Goal: Task Accomplishment & Management: Manage account settings

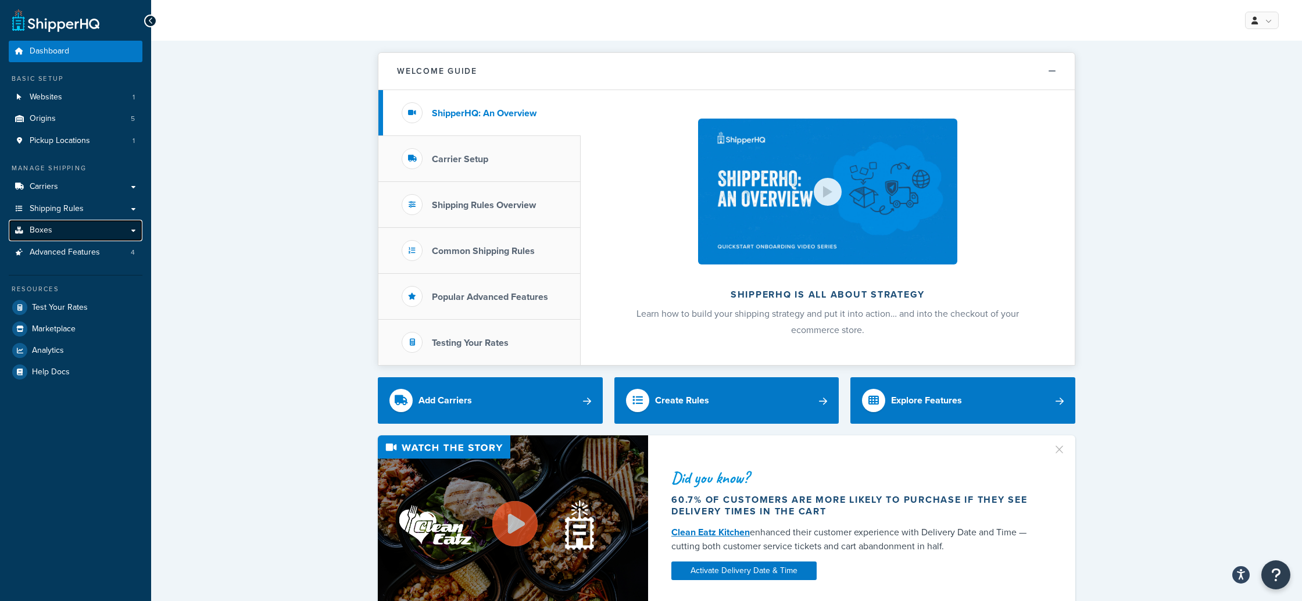
click at [35, 230] on span "Boxes" at bounding box center [41, 231] width 23 height 10
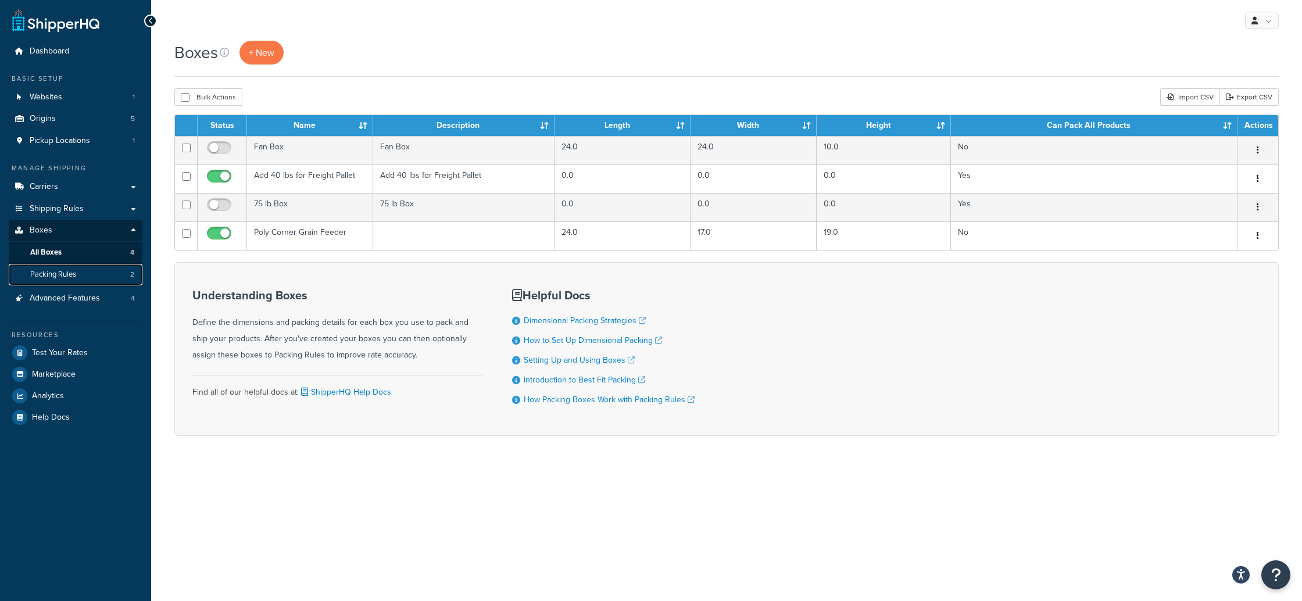
click at [38, 270] on span "Packing Rules" at bounding box center [53, 275] width 46 height 10
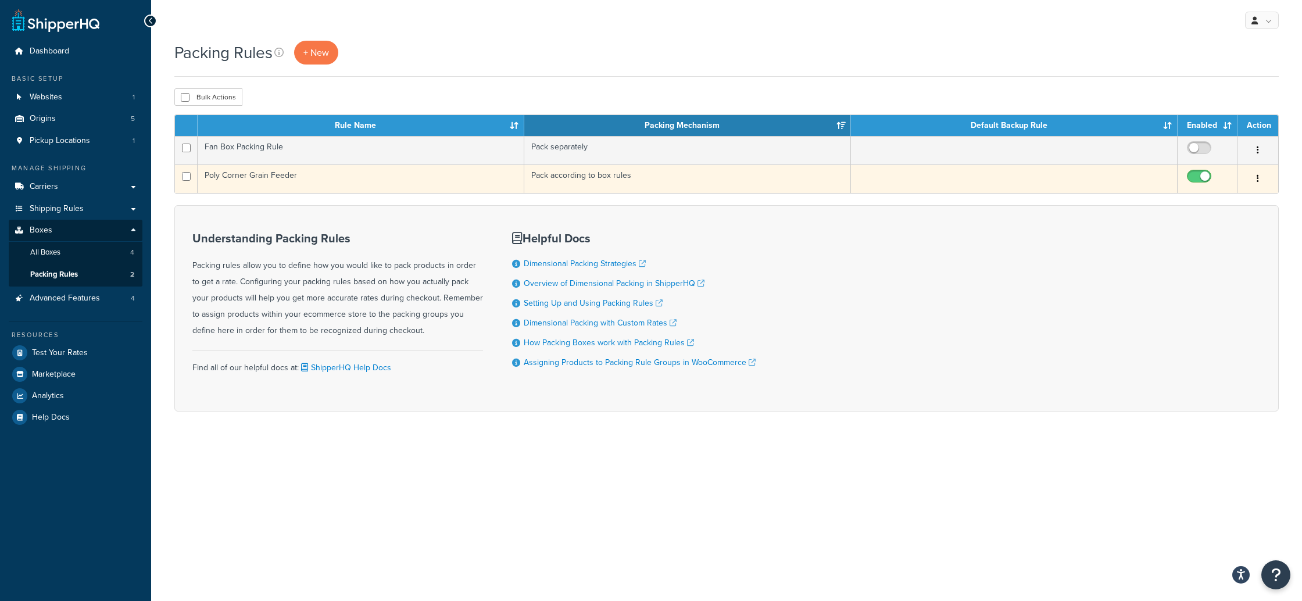
click at [1258, 180] on button "button" at bounding box center [1258, 179] width 16 height 19
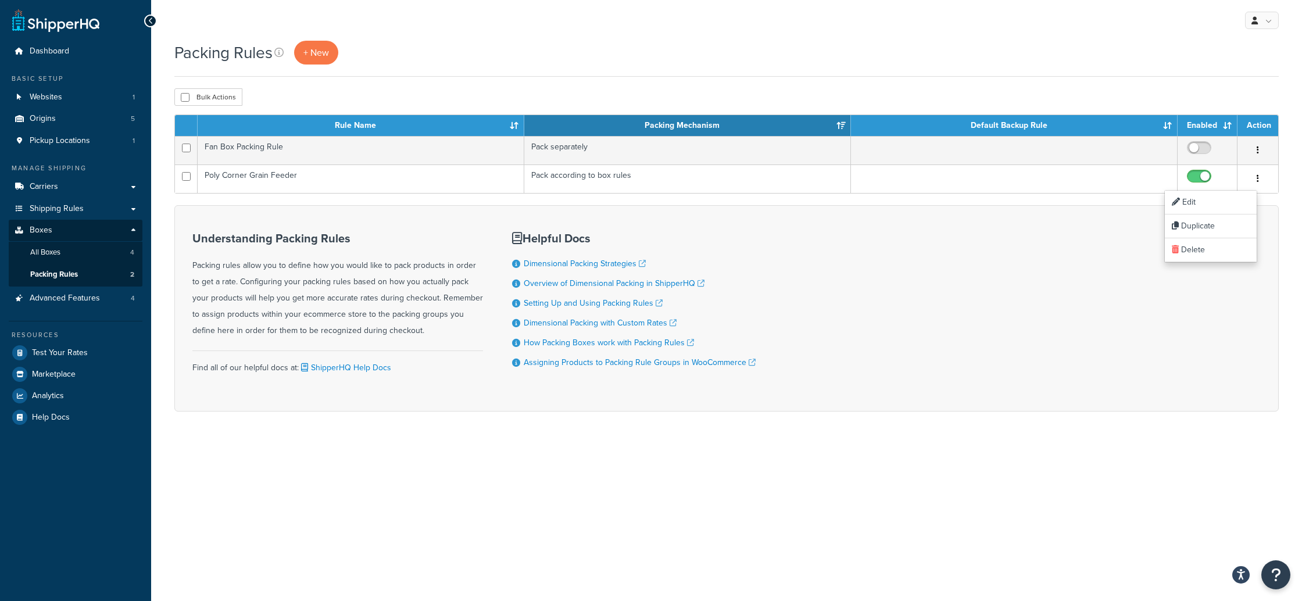
click at [1116, 305] on div "Understanding Packing Rules Packing rules allow you to define how you would lik…" at bounding box center [726, 308] width 1105 height 206
click at [87, 253] on link "All Boxes 4" at bounding box center [76, 253] width 134 height 22
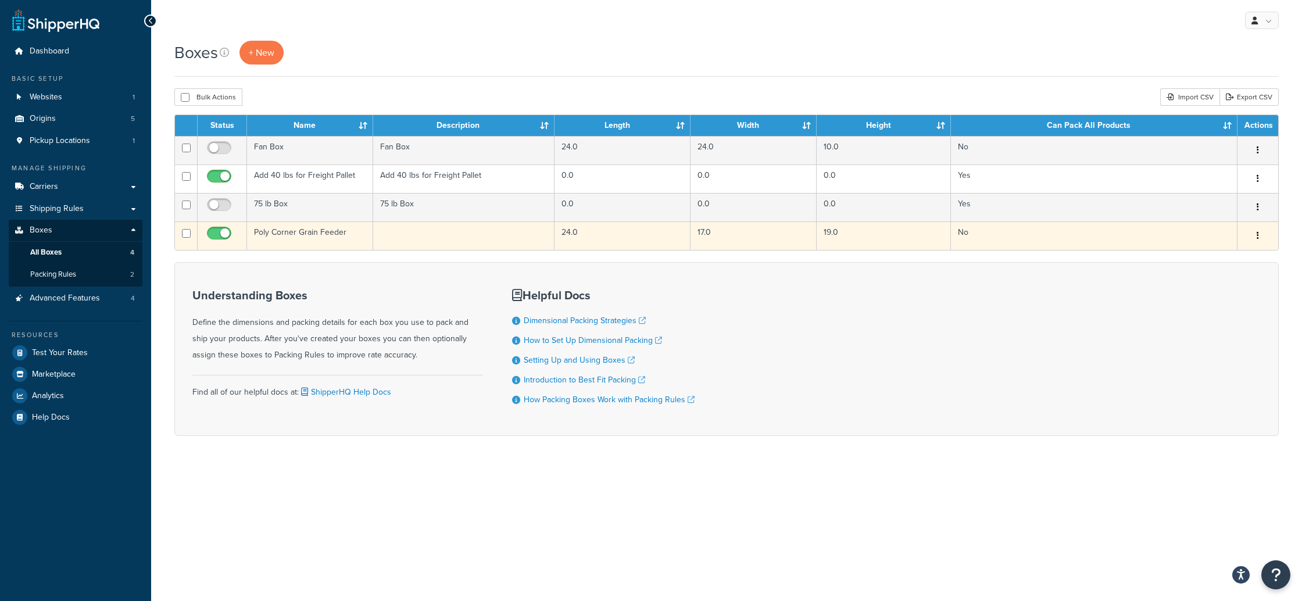
click at [1257, 235] on icon "button" at bounding box center [1258, 235] width 2 height 8
click at [1203, 257] on link "Edit" at bounding box center [1220, 258] width 92 height 24
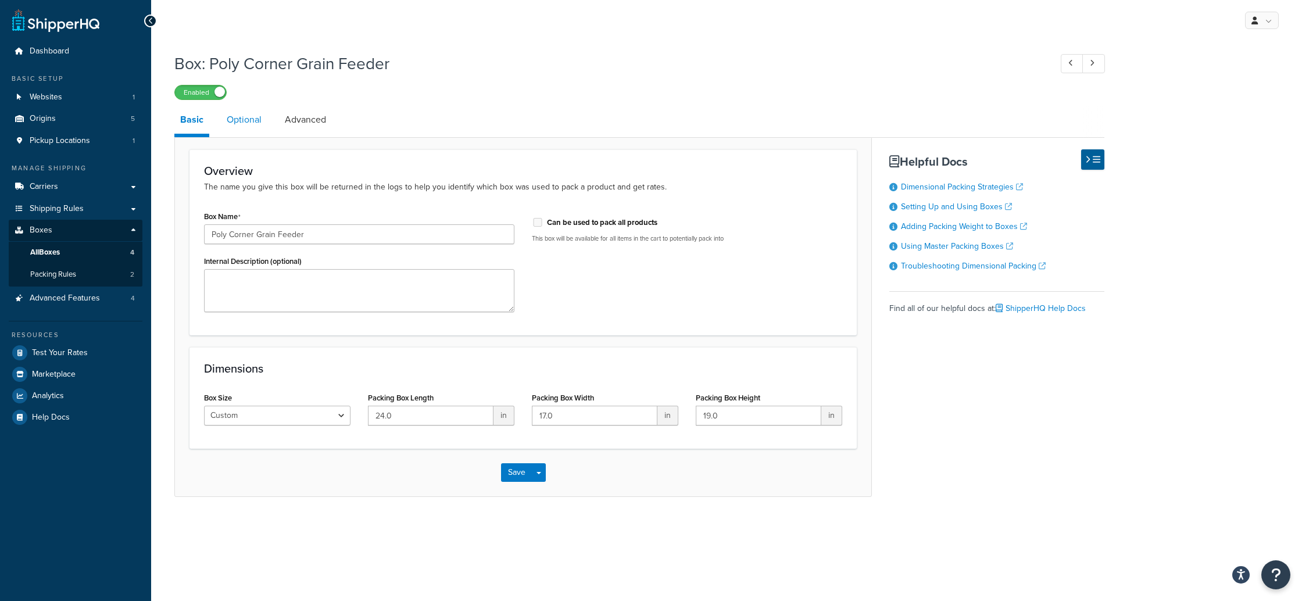
click at [242, 120] on link "Optional" at bounding box center [244, 120] width 47 height 28
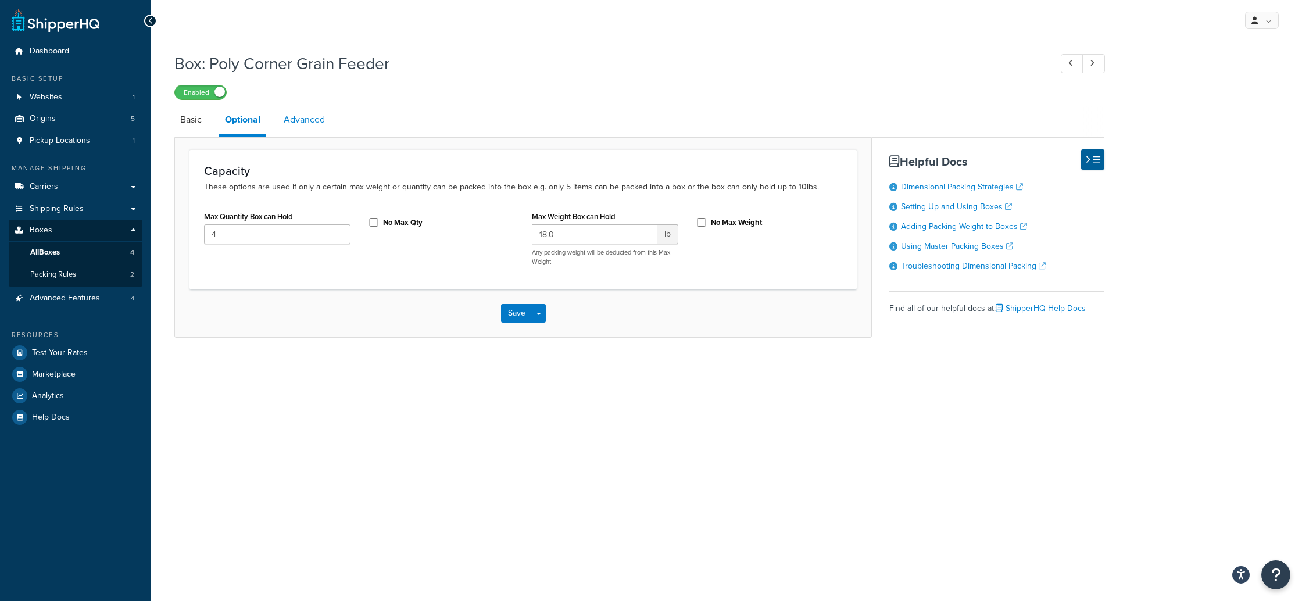
click at [295, 122] on link "Advanced" at bounding box center [304, 120] width 53 height 28
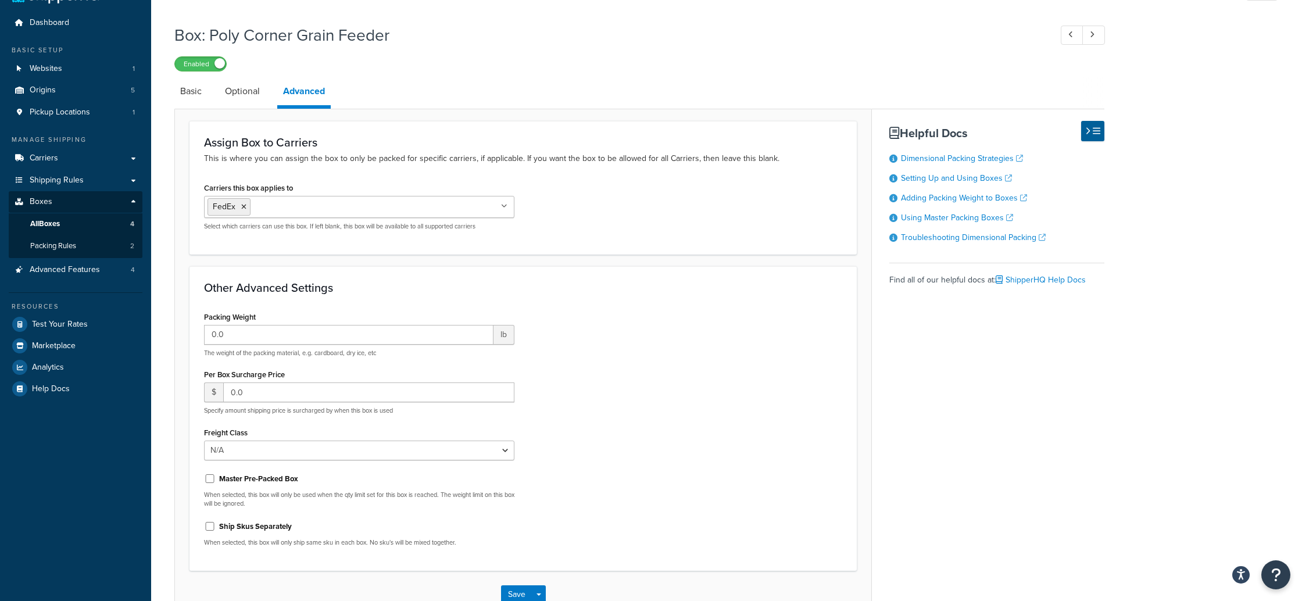
scroll to position [28, 0]
click at [503, 208] on icon at bounding box center [504, 206] width 5 height 7
drag, startPoint x: 709, startPoint y: 310, endPoint x: 716, endPoint y: 309, distance: 7.1
click at [711, 310] on div "Packing Weight 0.0 lb The weight of the packing material, e.g. cardboard, dry i…" at bounding box center [523, 433] width 656 height 248
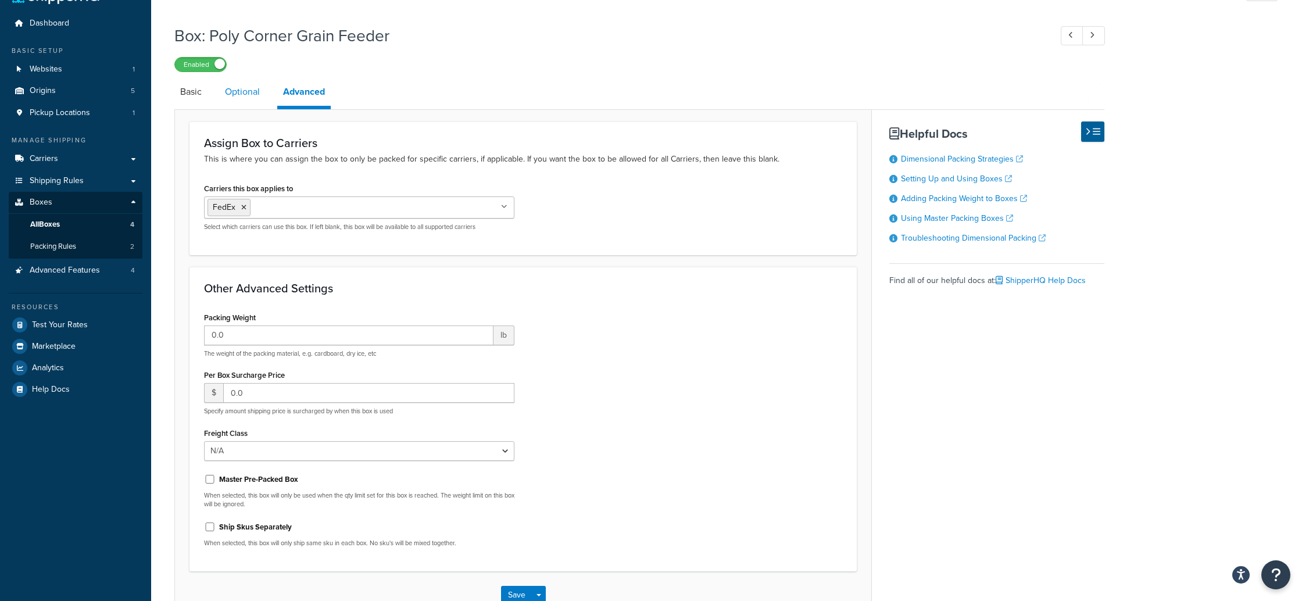
click at [245, 92] on link "Optional" at bounding box center [242, 92] width 47 height 28
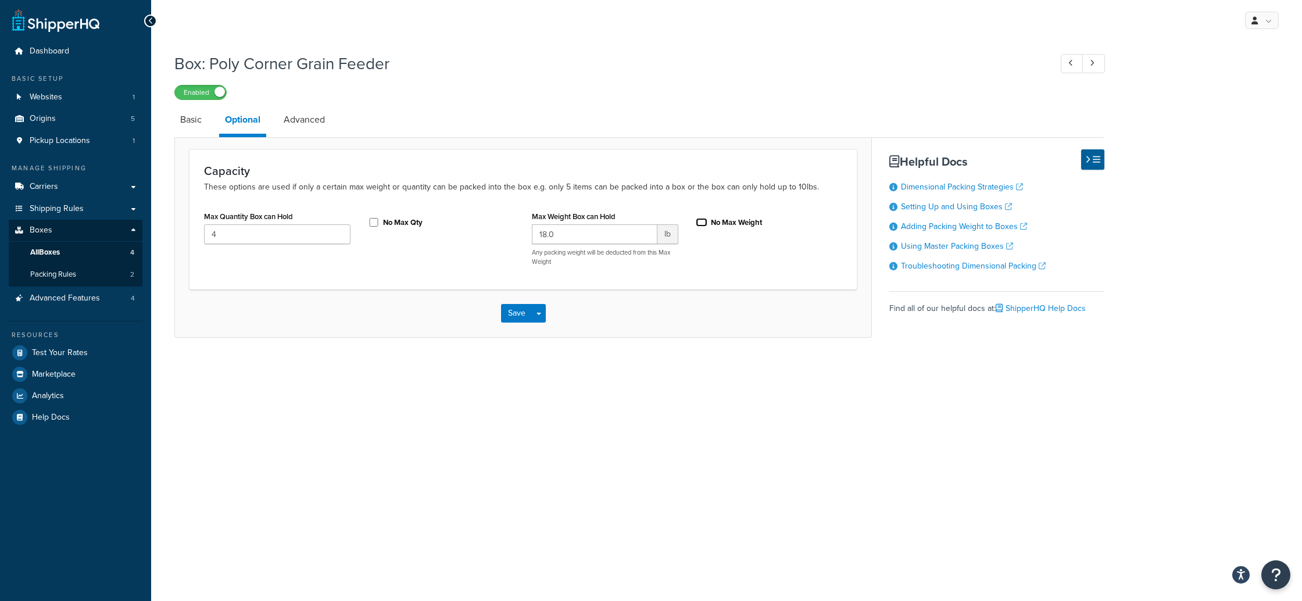
click at [705, 224] on input "No Max Weight" at bounding box center [702, 222] width 12 height 9
checkbox input "true"
click at [565, 230] on input "18.0" at bounding box center [595, 234] width 126 height 20
click at [191, 119] on link "Basic" at bounding box center [190, 120] width 33 height 28
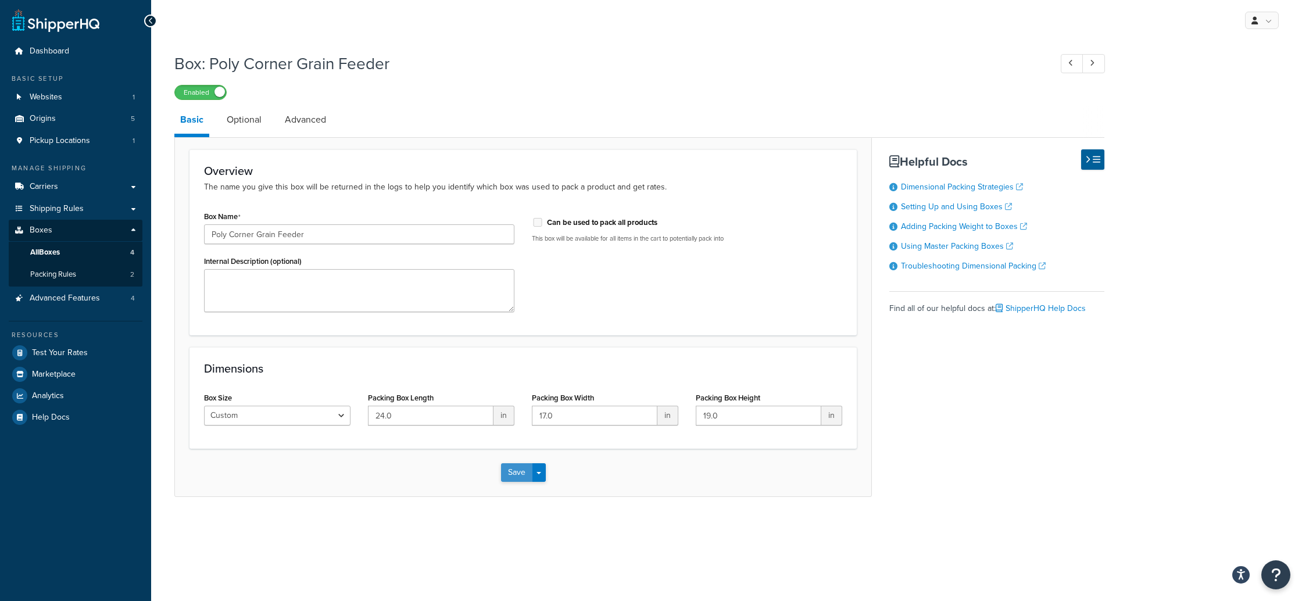
click at [513, 475] on button "Save" at bounding box center [516, 472] width 31 height 19
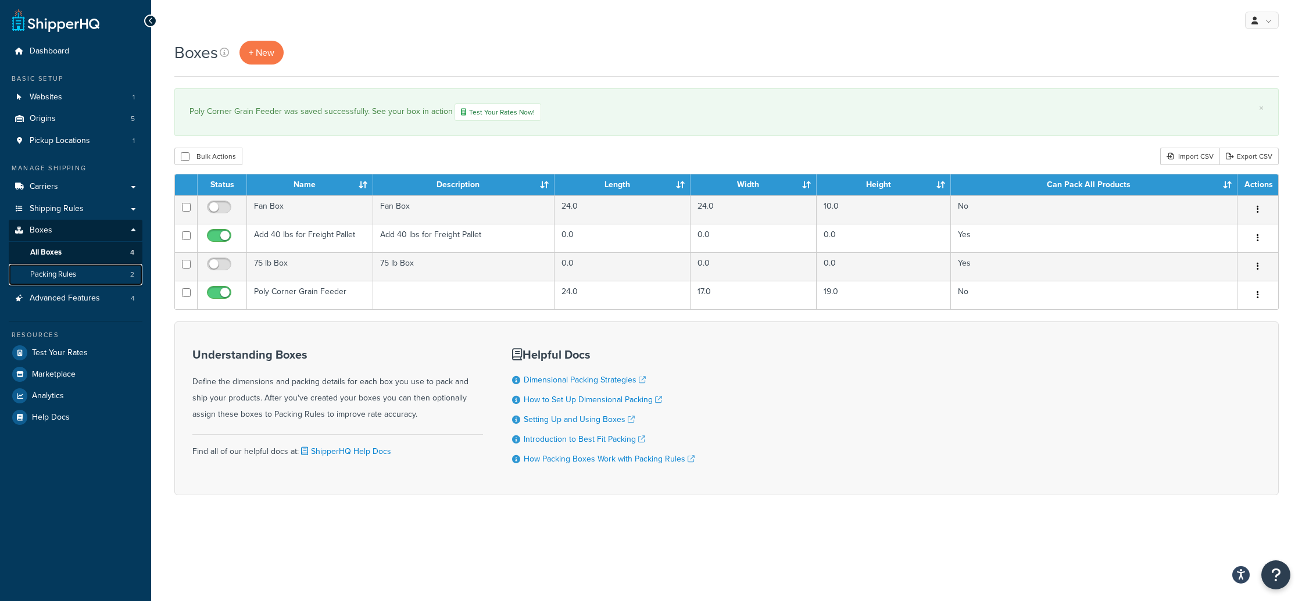
click at [41, 276] on span "Packing Rules" at bounding box center [53, 275] width 46 height 10
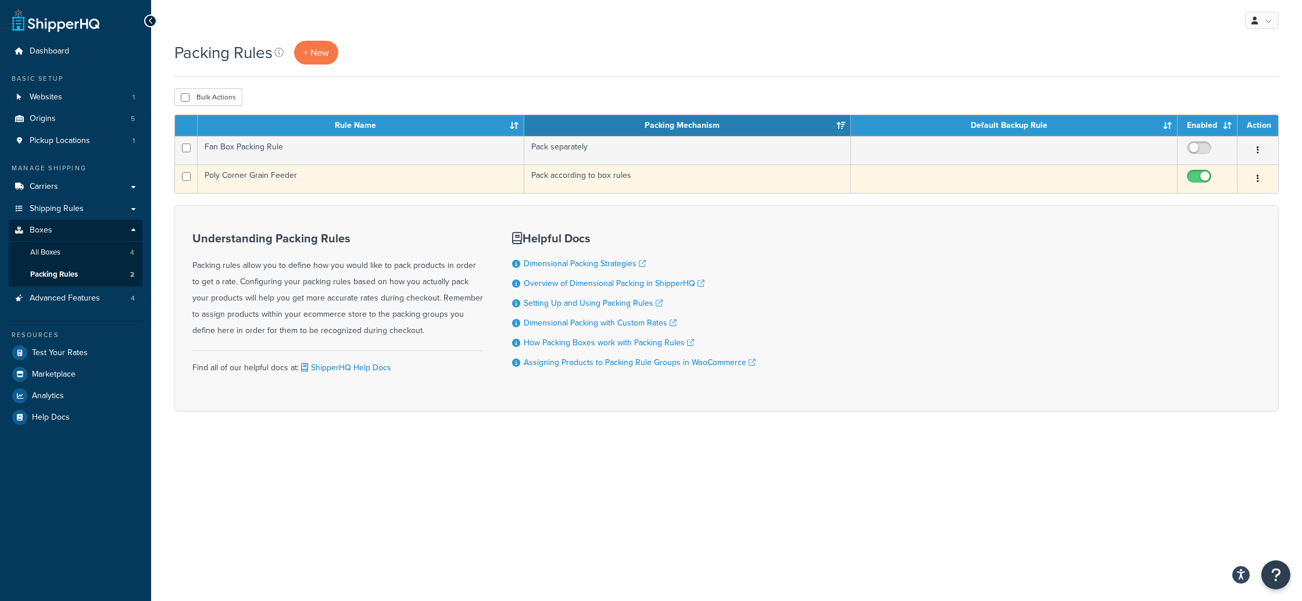
click at [1258, 177] on icon "button" at bounding box center [1258, 178] width 2 height 8
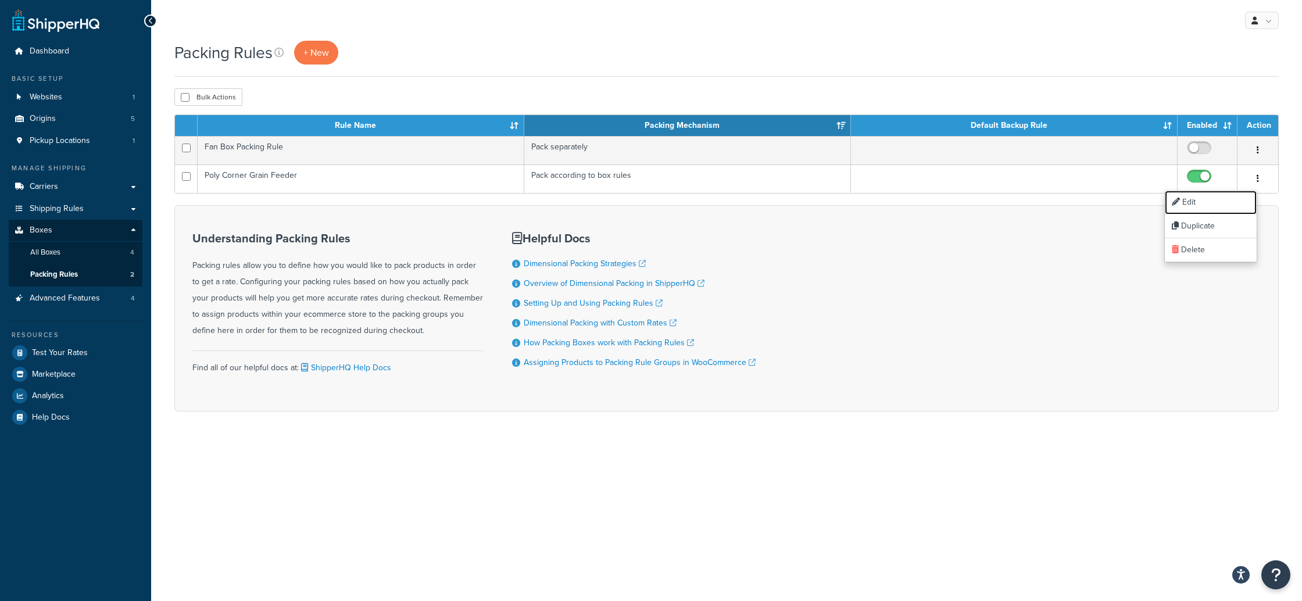
click at [1188, 201] on link "Edit" at bounding box center [1211, 203] width 92 height 24
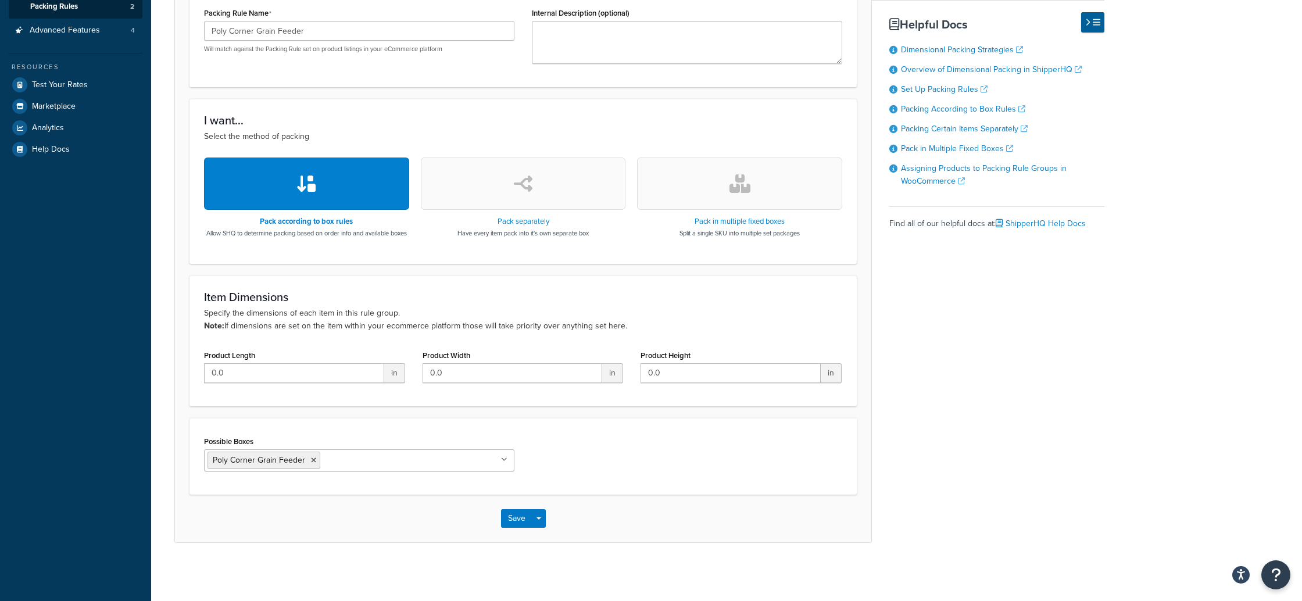
scroll to position [278, 0]
click at [908, 317] on div "Basic Optional Packing rules allow you to define how you would like to pack pro…" at bounding box center [639, 190] width 930 height 705
click at [512, 518] on button "Save" at bounding box center [516, 518] width 31 height 19
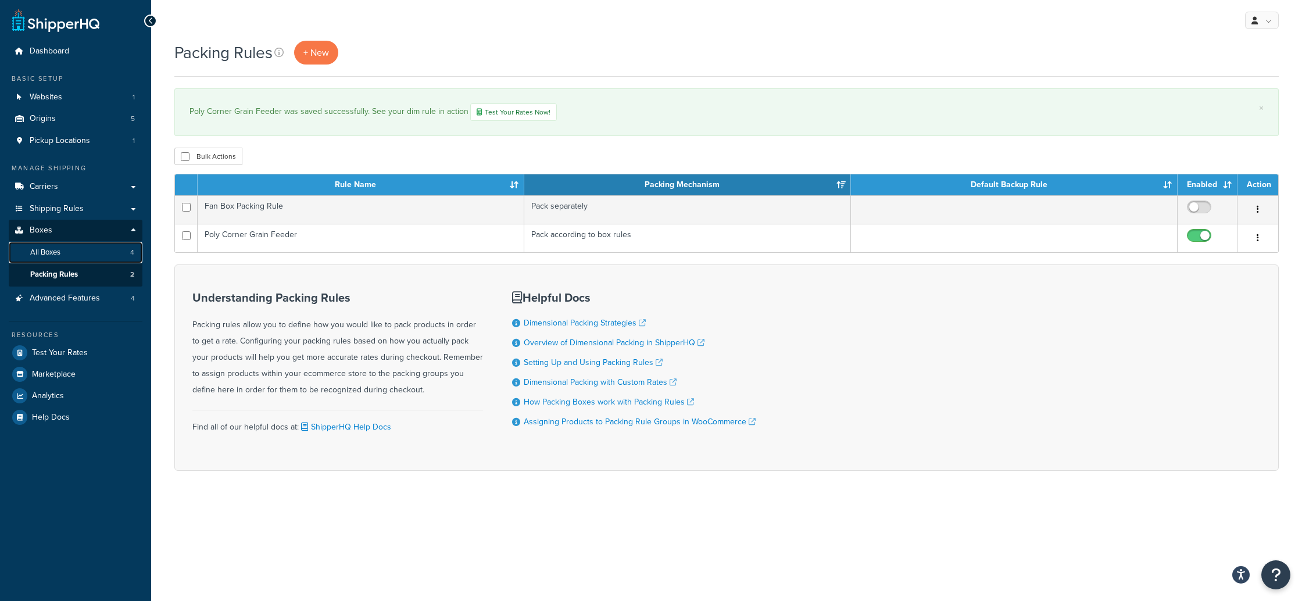
click at [52, 251] on span "All Boxes" at bounding box center [45, 253] width 30 height 10
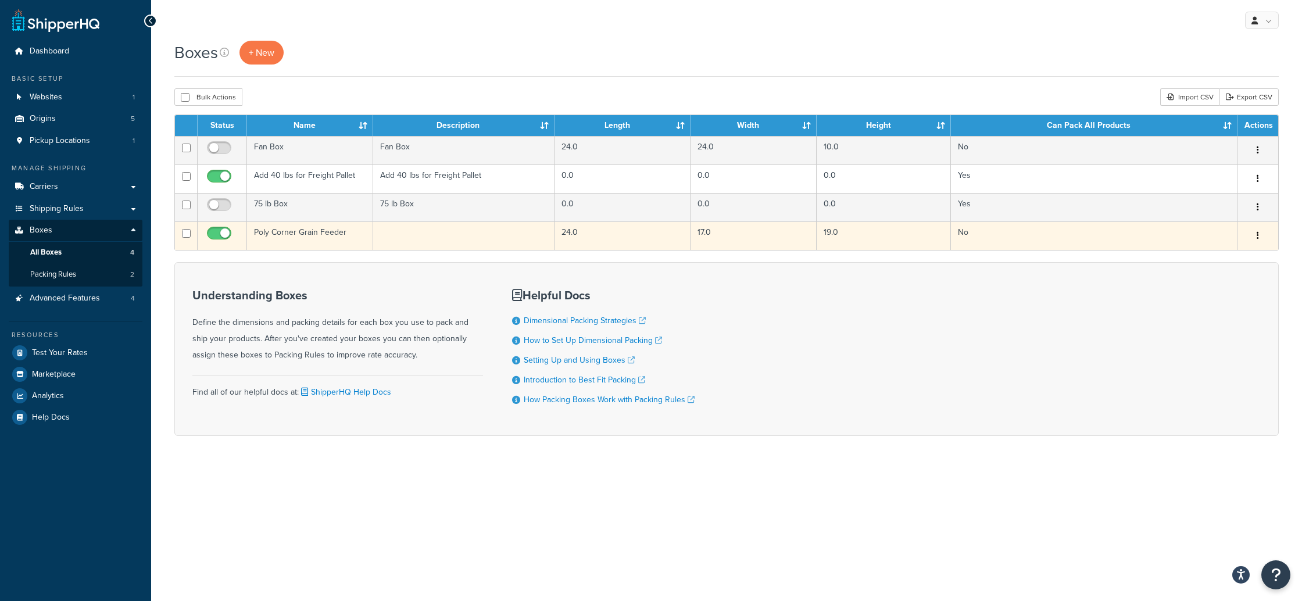
click at [1257, 235] on icon "button" at bounding box center [1258, 235] width 2 height 8
click at [1197, 256] on link "Edit" at bounding box center [1220, 258] width 92 height 24
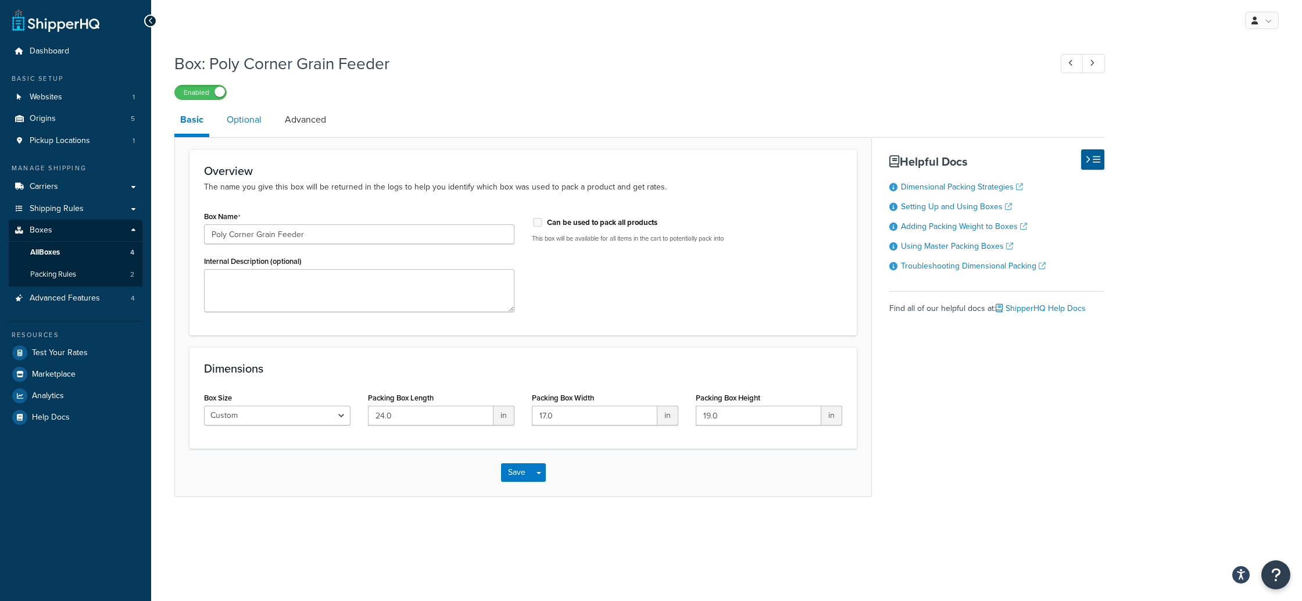
click at [251, 121] on link "Optional" at bounding box center [244, 120] width 47 height 28
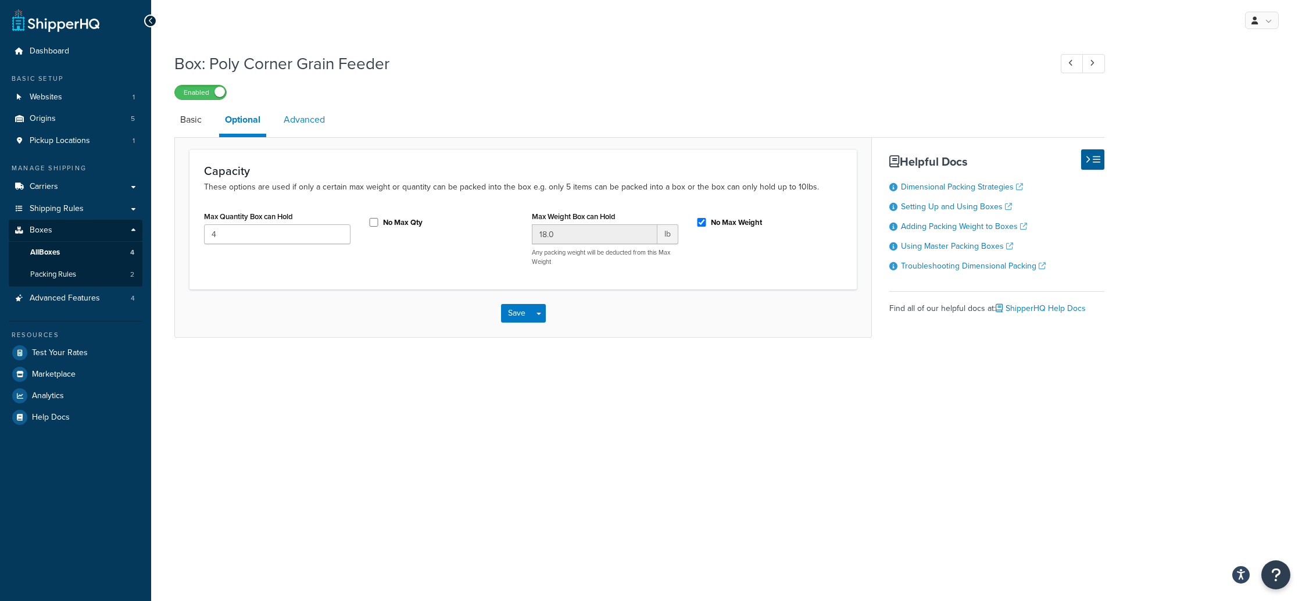
click at [309, 119] on link "Advanced" at bounding box center [304, 120] width 53 height 28
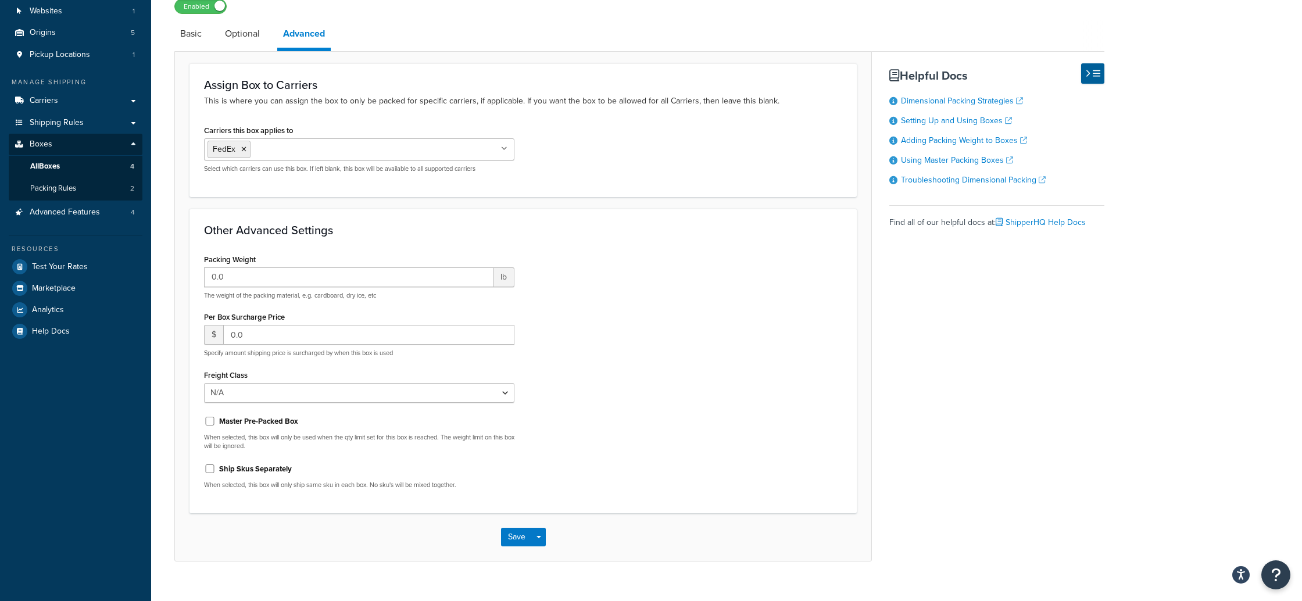
scroll to position [87, 0]
click at [69, 187] on span "Packing Rules" at bounding box center [53, 188] width 46 height 10
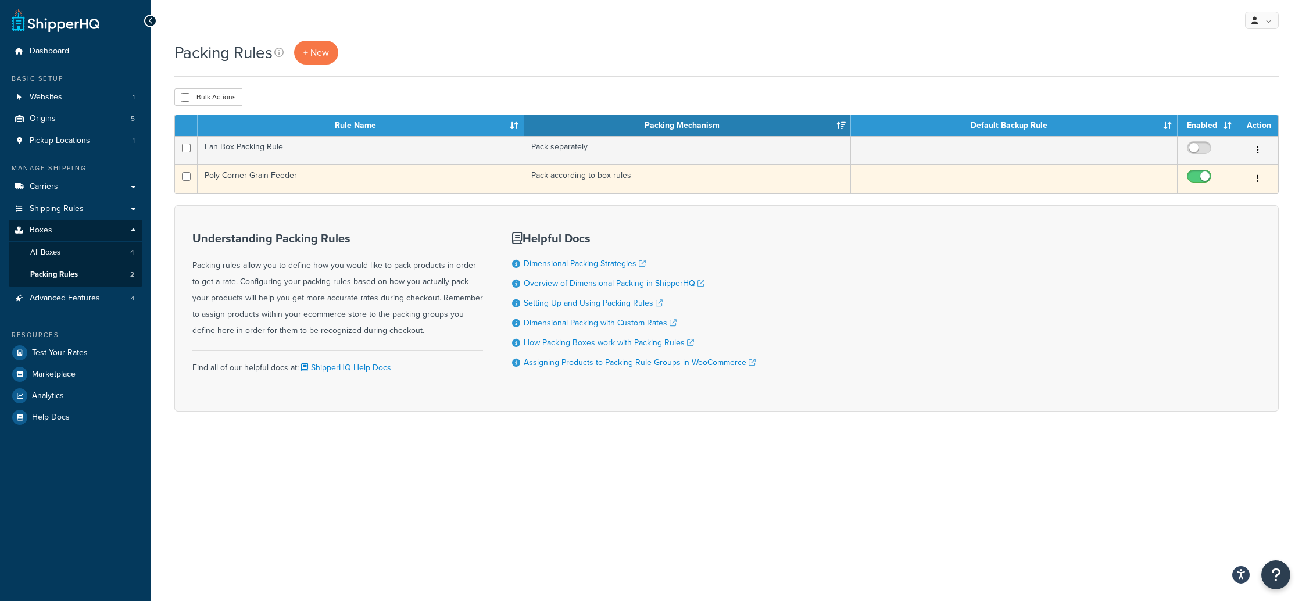
click at [1258, 178] on icon "button" at bounding box center [1258, 178] width 2 height 8
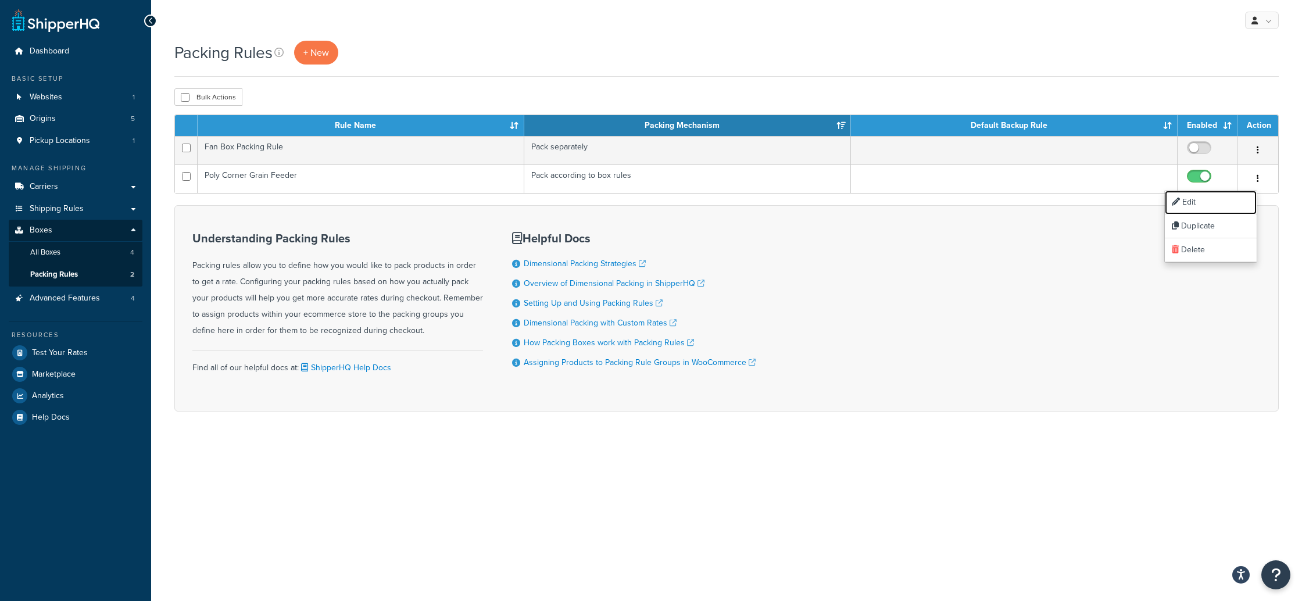
click at [1197, 203] on link "Edit" at bounding box center [1211, 203] width 92 height 24
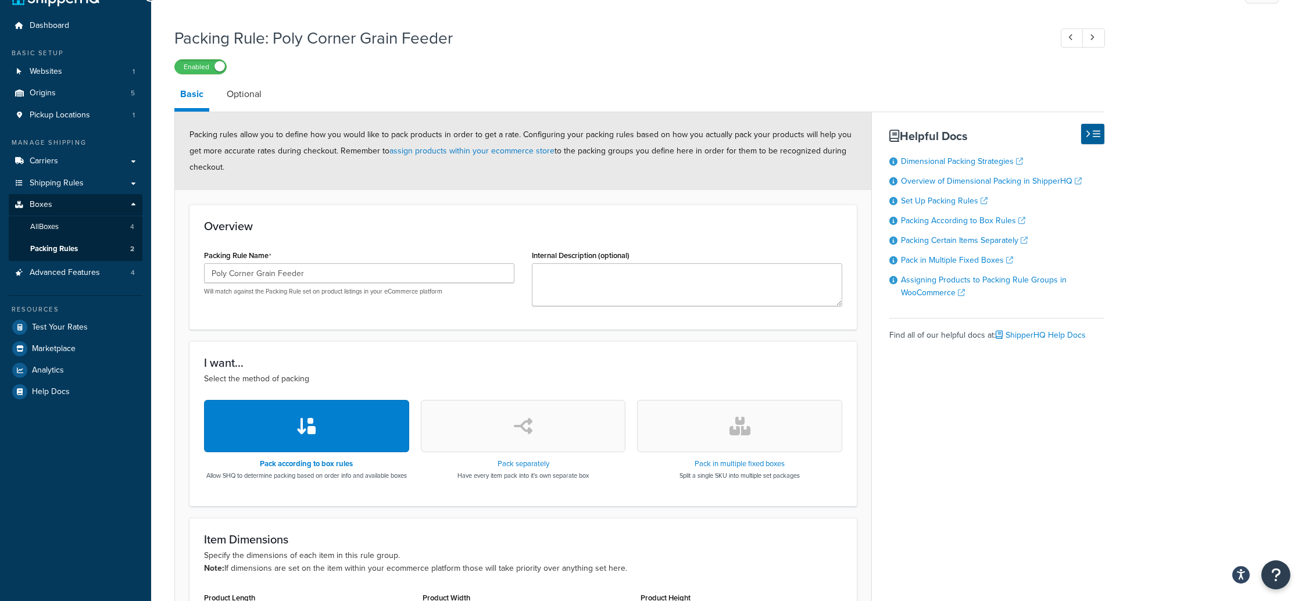
scroll to position [25, 0]
click at [263, 95] on link "Optional" at bounding box center [244, 95] width 47 height 28
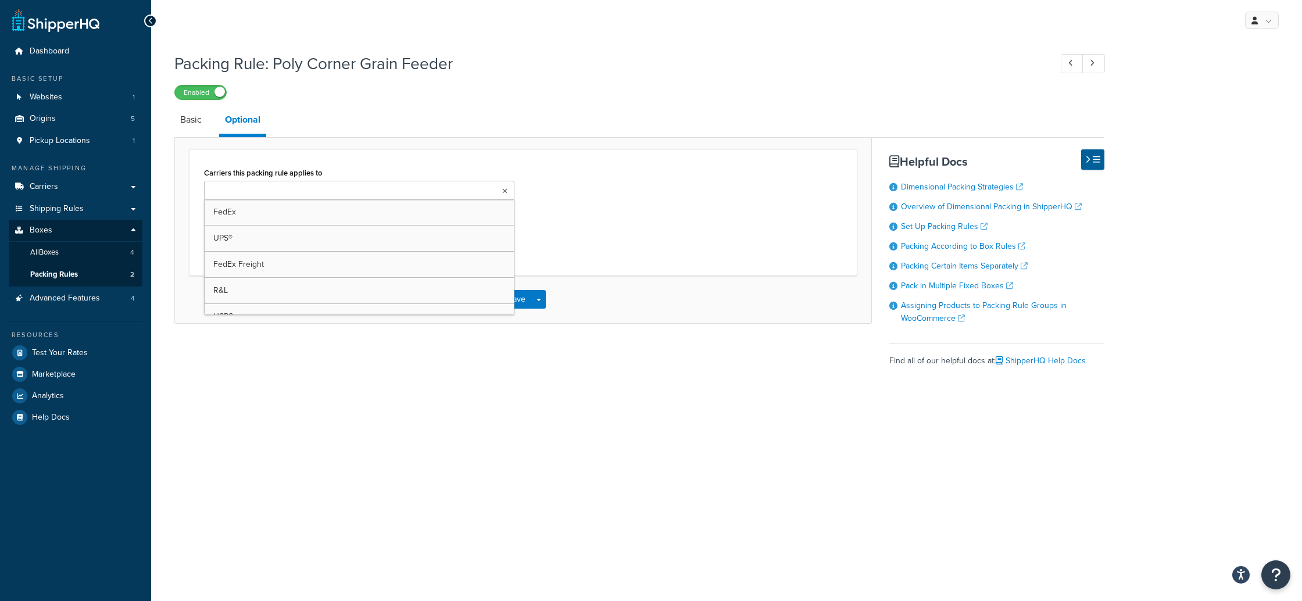
click at [506, 193] on icon at bounding box center [504, 191] width 5 height 7
click at [652, 81] on div "Packing Rule: Poly Corner Grain Feeder Enabled" at bounding box center [639, 73] width 930 height 53
click at [504, 192] on icon at bounding box center [504, 191] width 5 height 7
click at [634, 352] on div "Basic Optional Carriers this packing rule applies to FedEx UPS® FedEx Freight R…" at bounding box center [639, 251] width 930 height 290
click at [519, 304] on button "Save" at bounding box center [516, 302] width 31 height 19
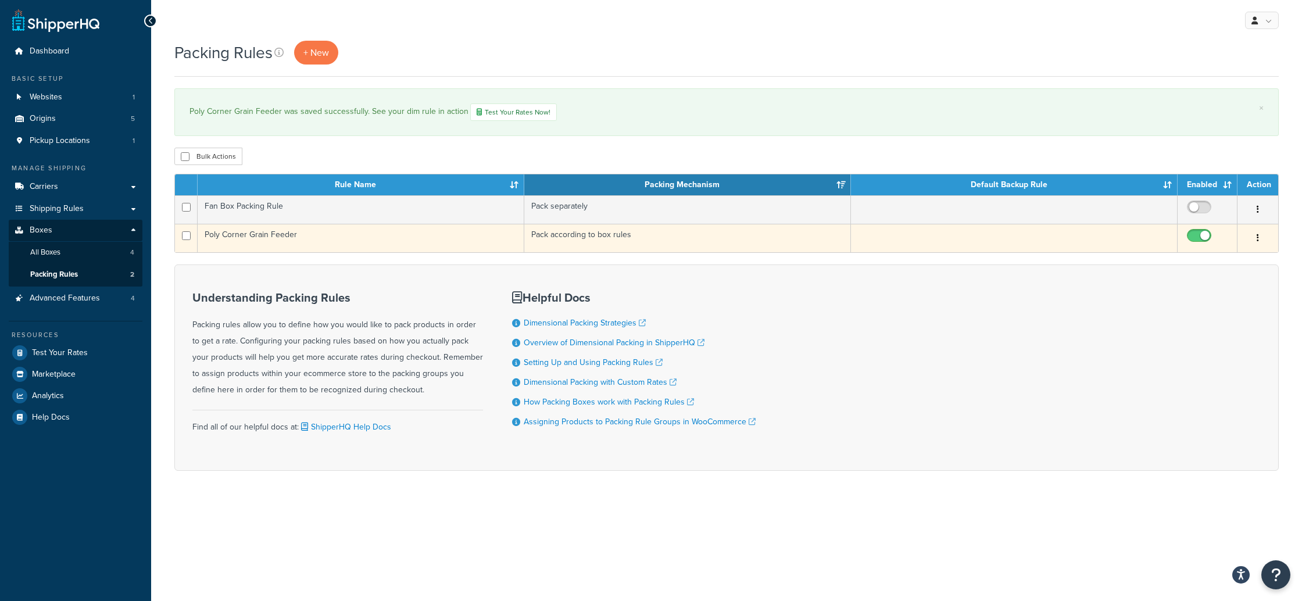
drag, startPoint x: 1085, startPoint y: 252, endPoint x: 1080, endPoint y: 247, distance: 7.8
click at [1085, 252] on td at bounding box center [1014, 238] width 327 height 28
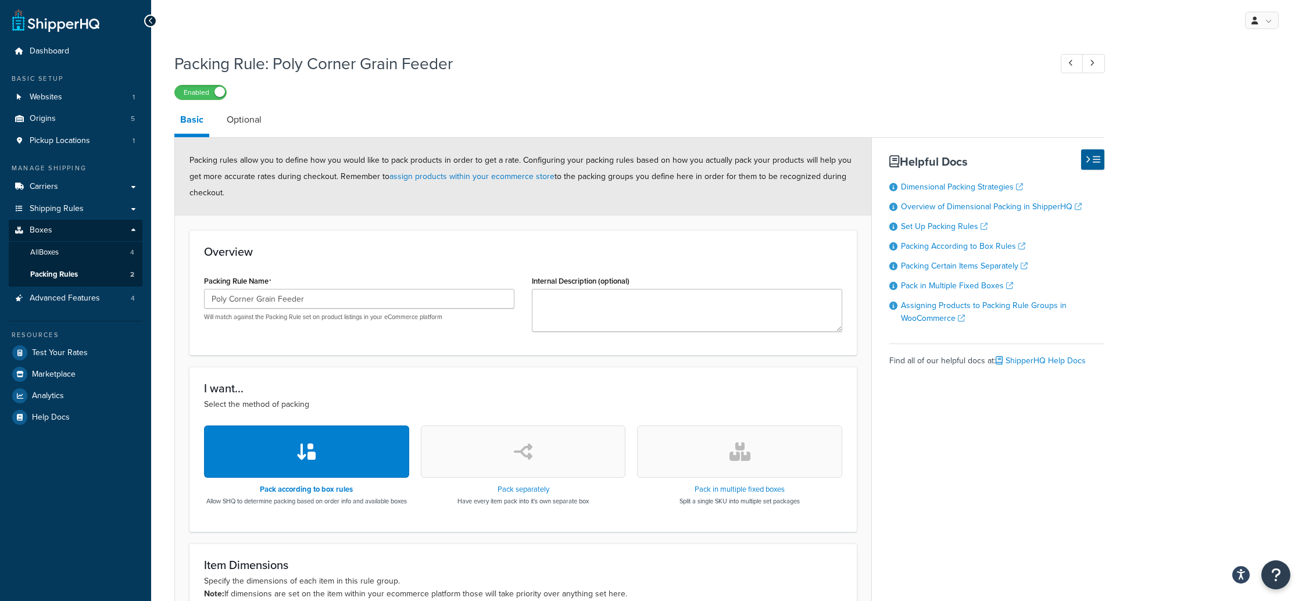
click at [599, 55] on h1 "Packing Rule: Poly Corner Grain Feeder" at bounding box center [606, 63] width 865 height 23
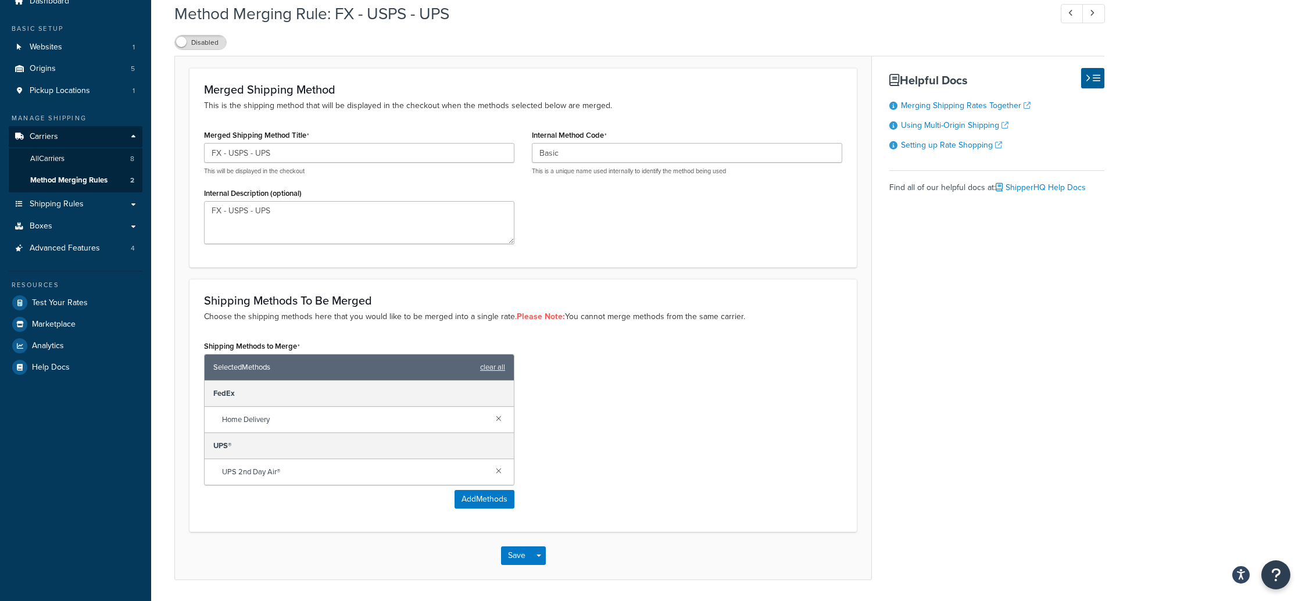
scroll to position [58, 0]
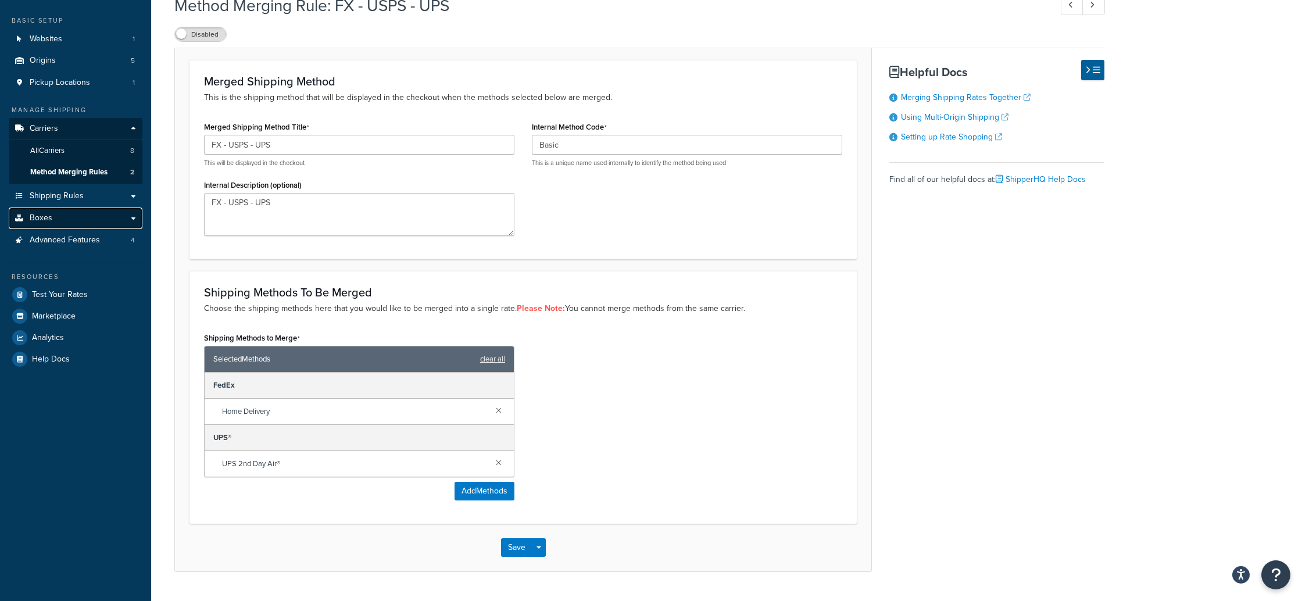
click at [46, 220] on span "Boxes" at bounding box center [41, 218] width 23 height 10
click at [40, 197] on span "Shipping Rules" at bounding box center [57, 196] width 54 height 10
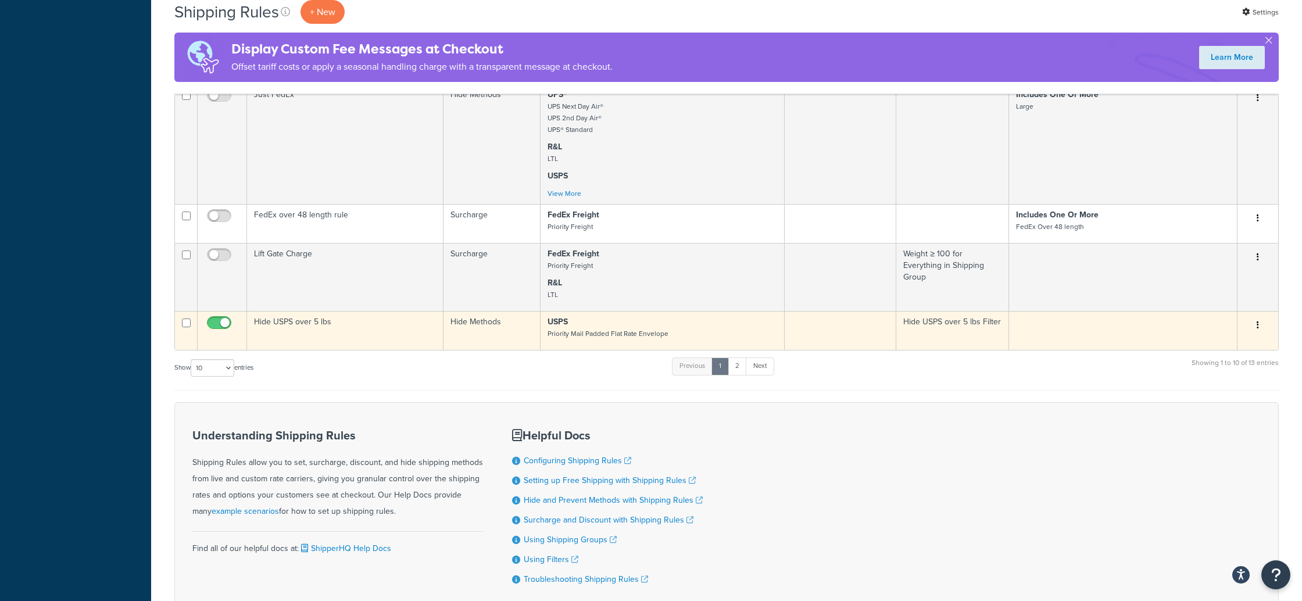
scroll to position [709, 0]
click at [1257, 324] on icon "button" at bounding box center [1258, 324] width 2 height 8
click at [1203, 345] on link "Edit" at bounding box center [1220, 346] width 92 height 24
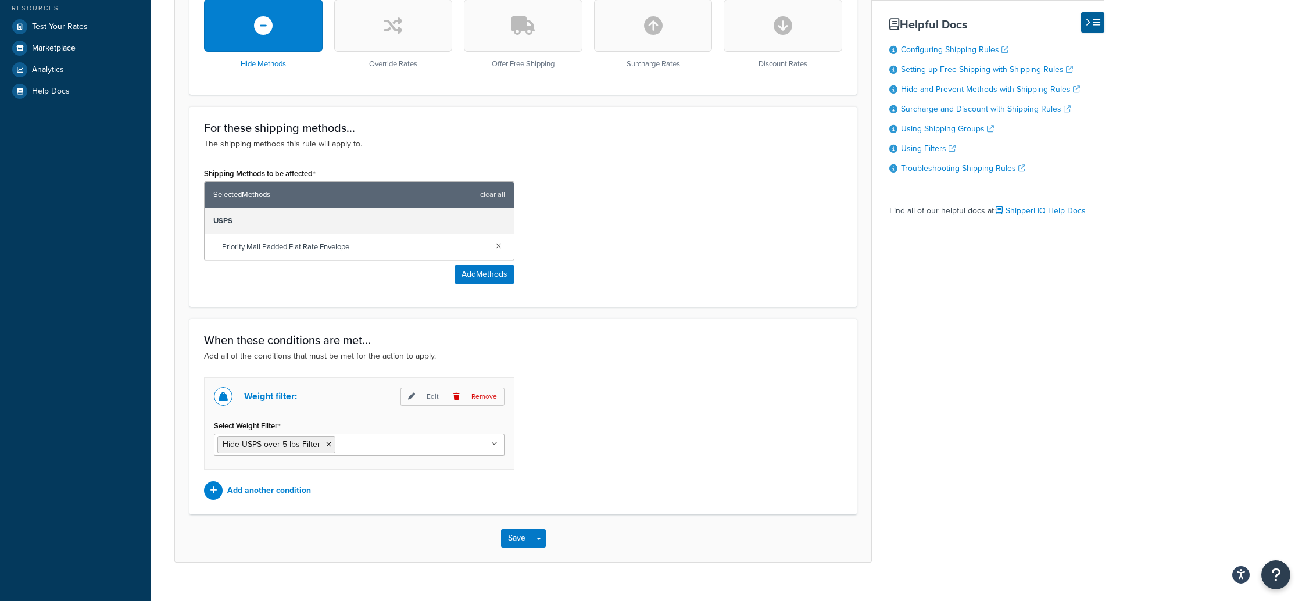
scroll to position [391, 0]
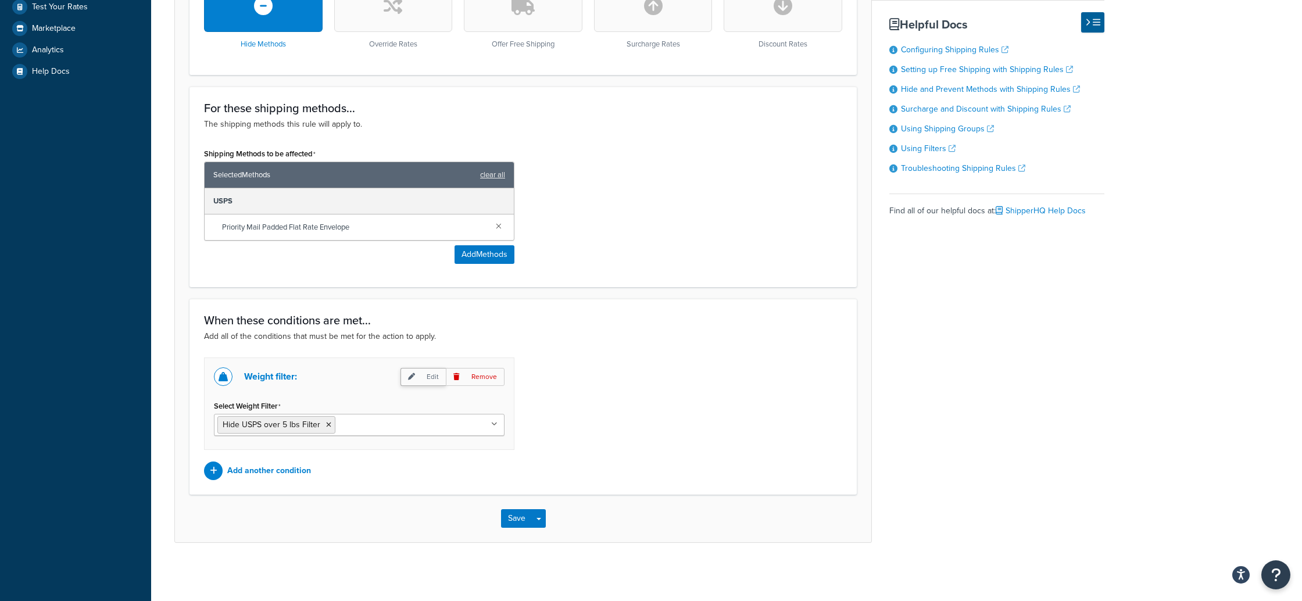
click at [431, 379] on p "Edit" at bounding box center [423, 377] width 45 height 18
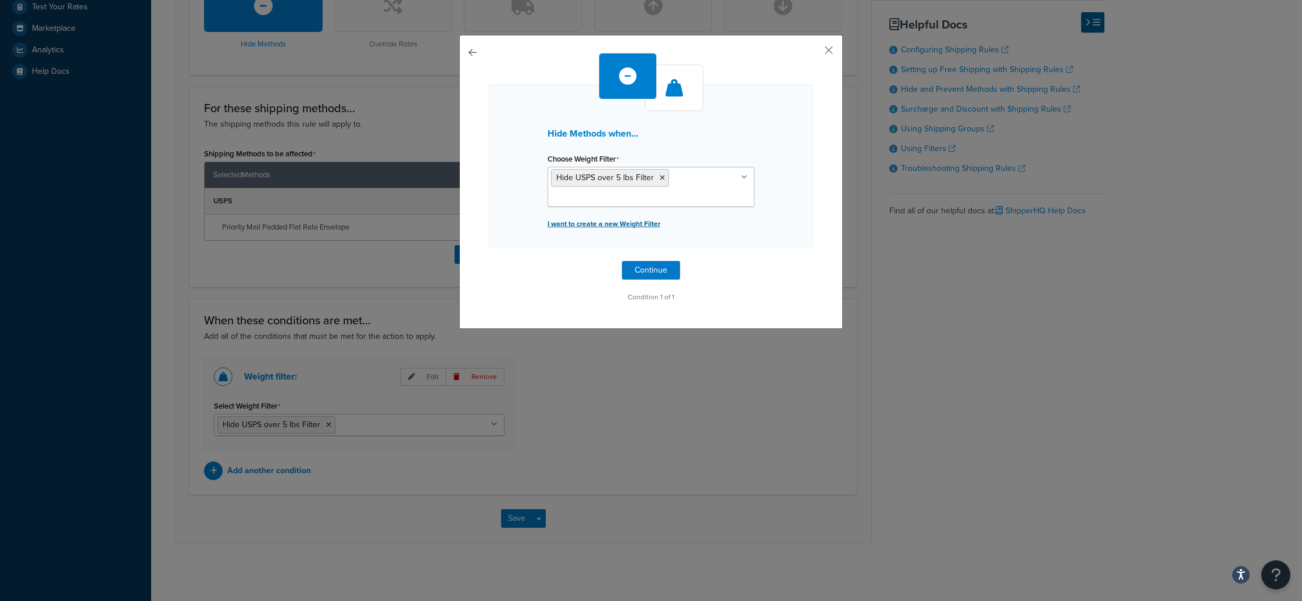
click at [592, 222] on p "I want to create a new Weight Filter" at bounding box center [651, 224] width 207 height 16
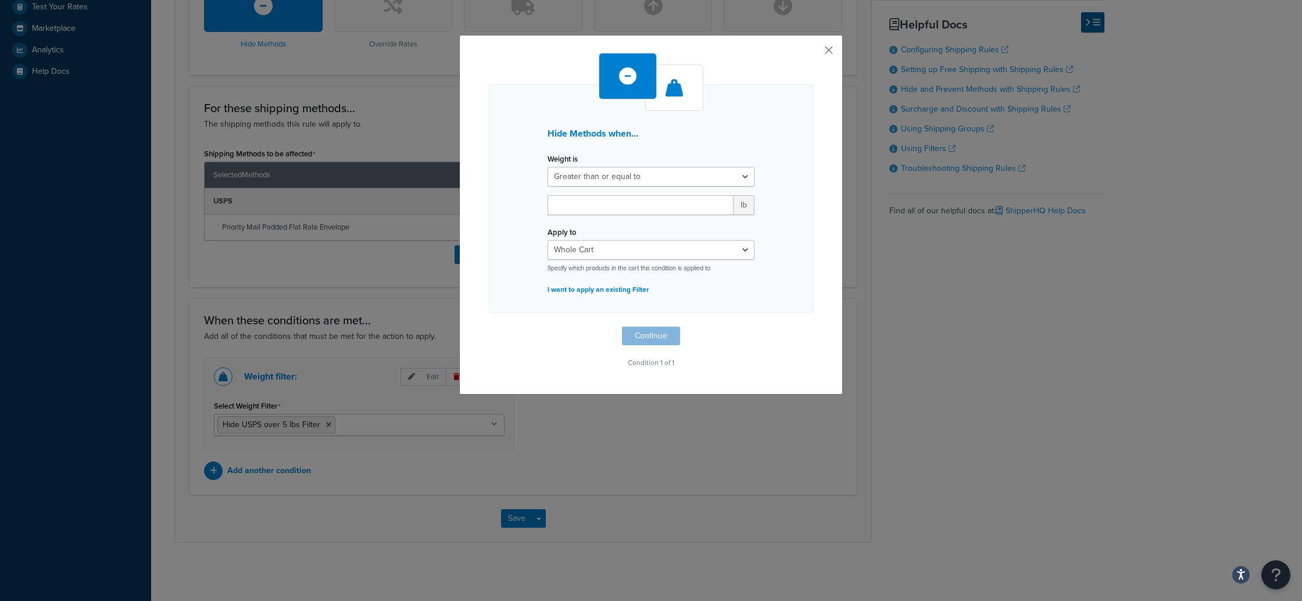
click at [813, 53] on button "button" at bounding box center [811, 54] width 3 height 3
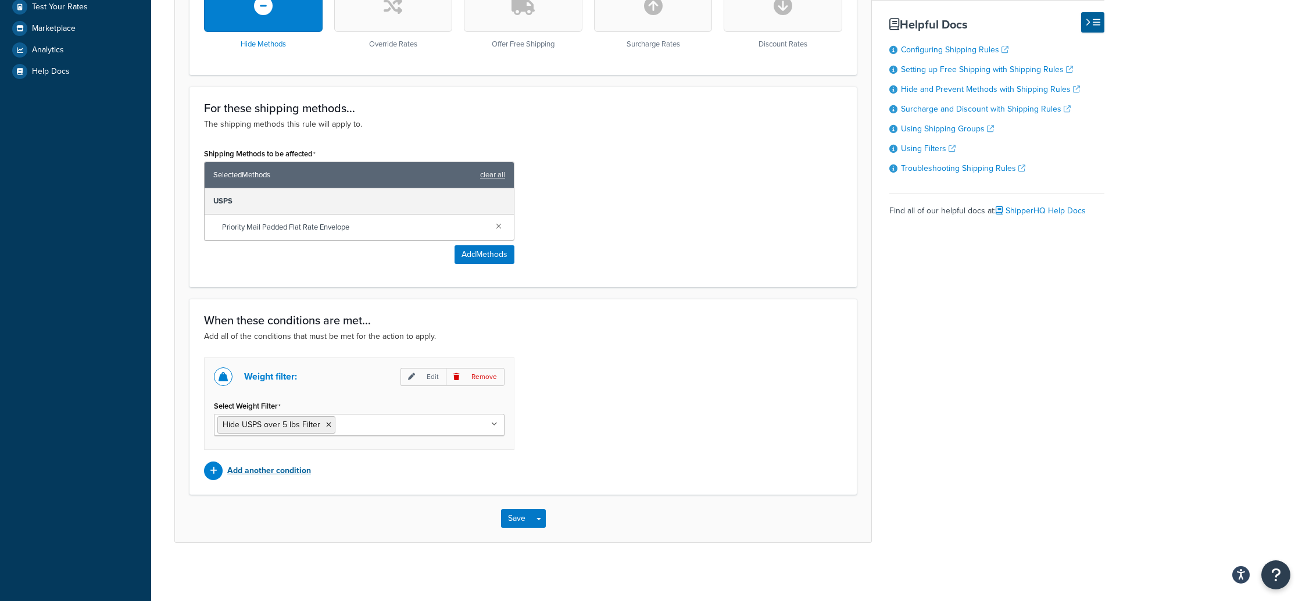
click at [267, 472] on p "Add another condition" at bounding box center [269, 471] width 84 height 16
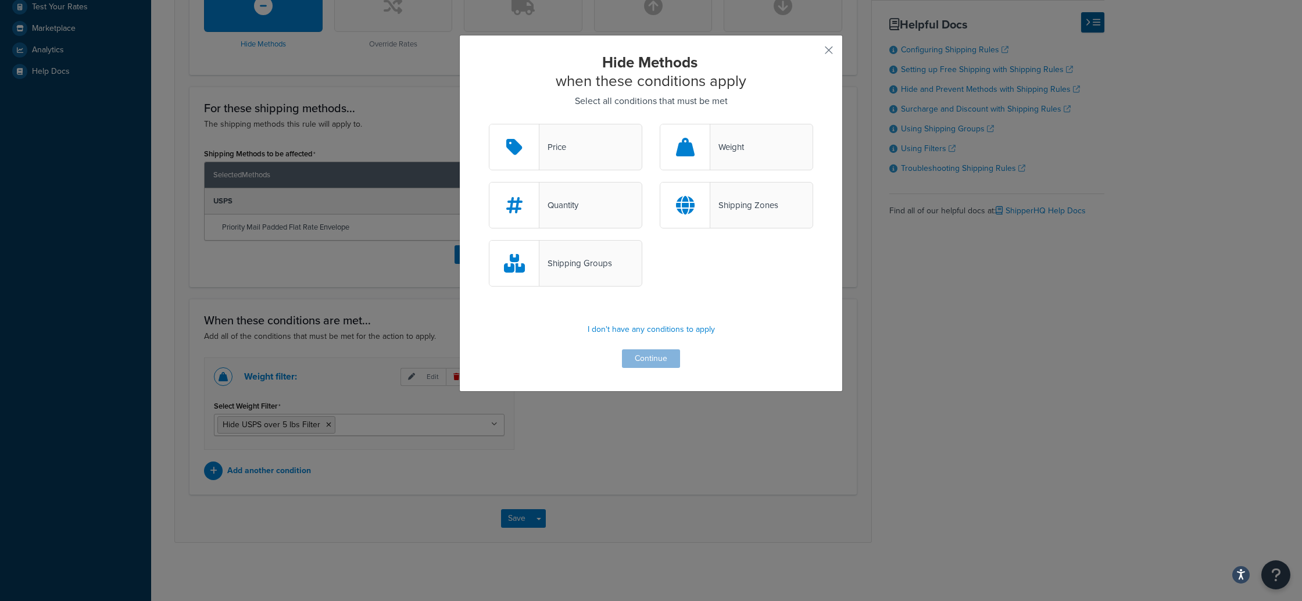
click at [570, 263] on div "Shipping Groups" at bounding box center [576, 263] width 73 height 16
click at [0, 0] on input "Shipping Groups" at bounding box center [0, 0] width 0 height 0
click at [658, 358] on button "Continue" at bounding box center [651, 358] width 58 height 19
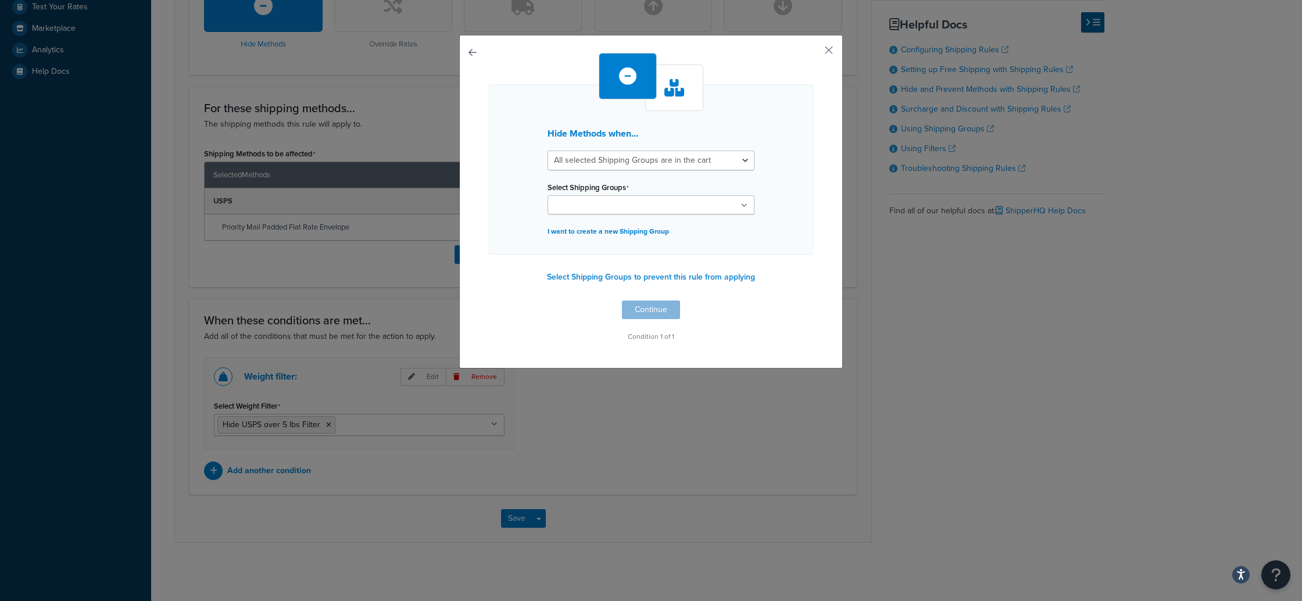
click at [742, 208] on icon at bounding box center [744, 205] width 6 height 7
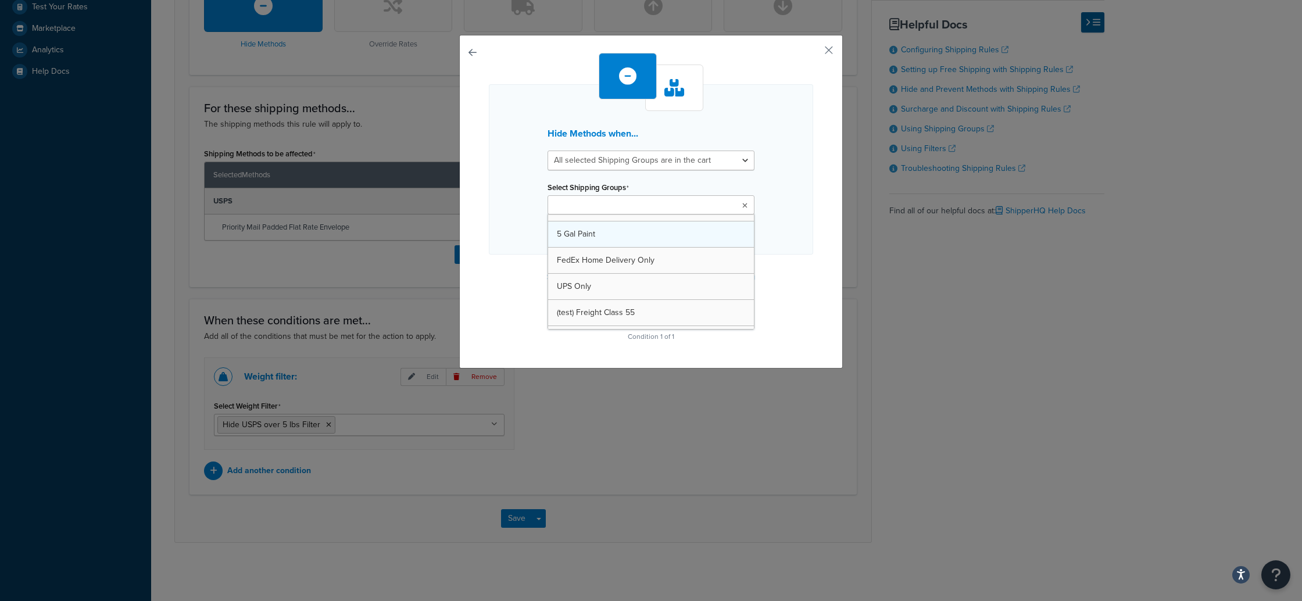
scroll to position [177, 0]
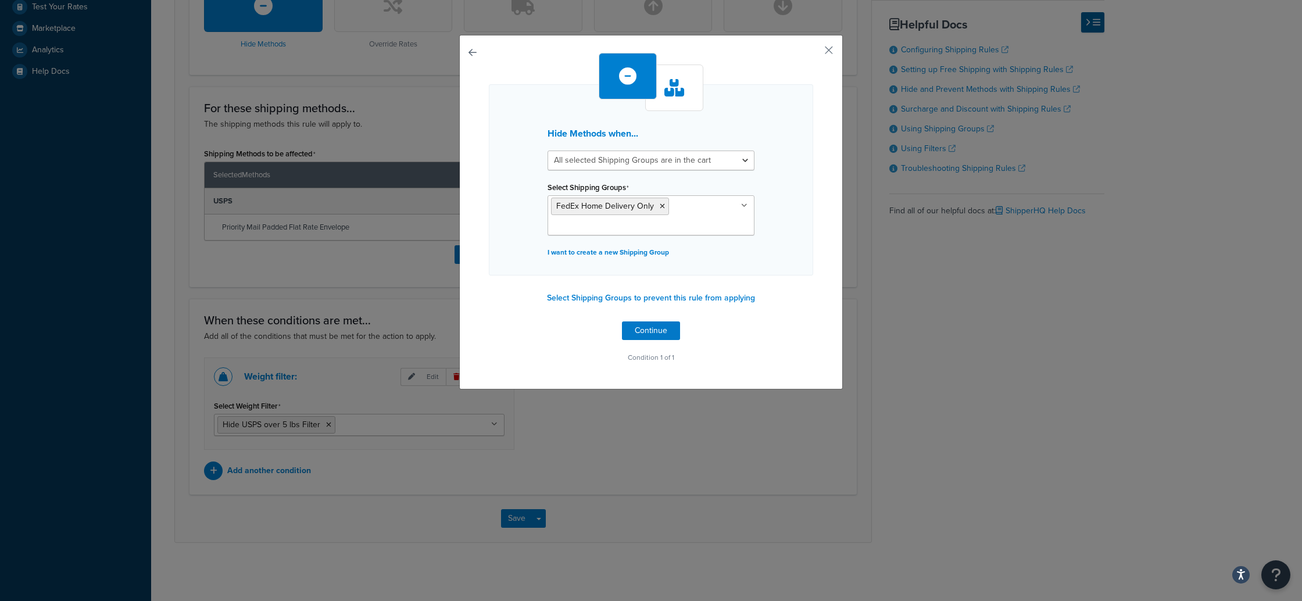
click at [815, 270] on div "Hide Methods when... All selected Shipping Groups are in the cart Any selected …" at bounding box center [651, 212] width 384 height 355
click at [653, 327] on button "Continue" at bounding box center [651, 330] width 58 height 19
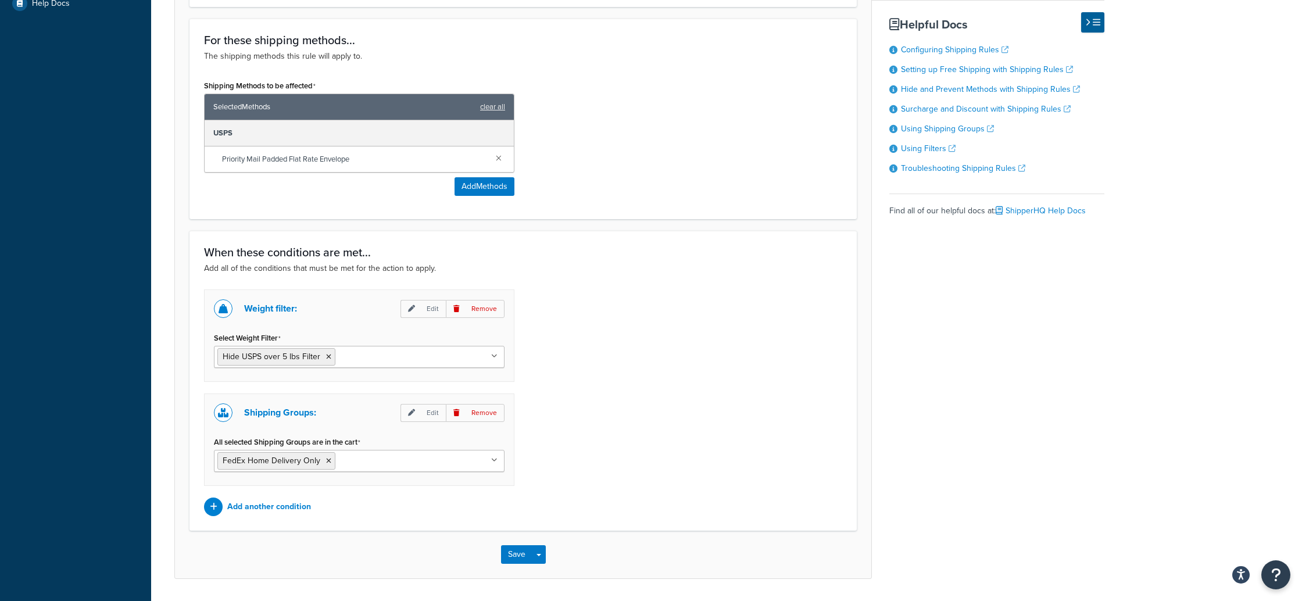
scroll to position [495, 0]
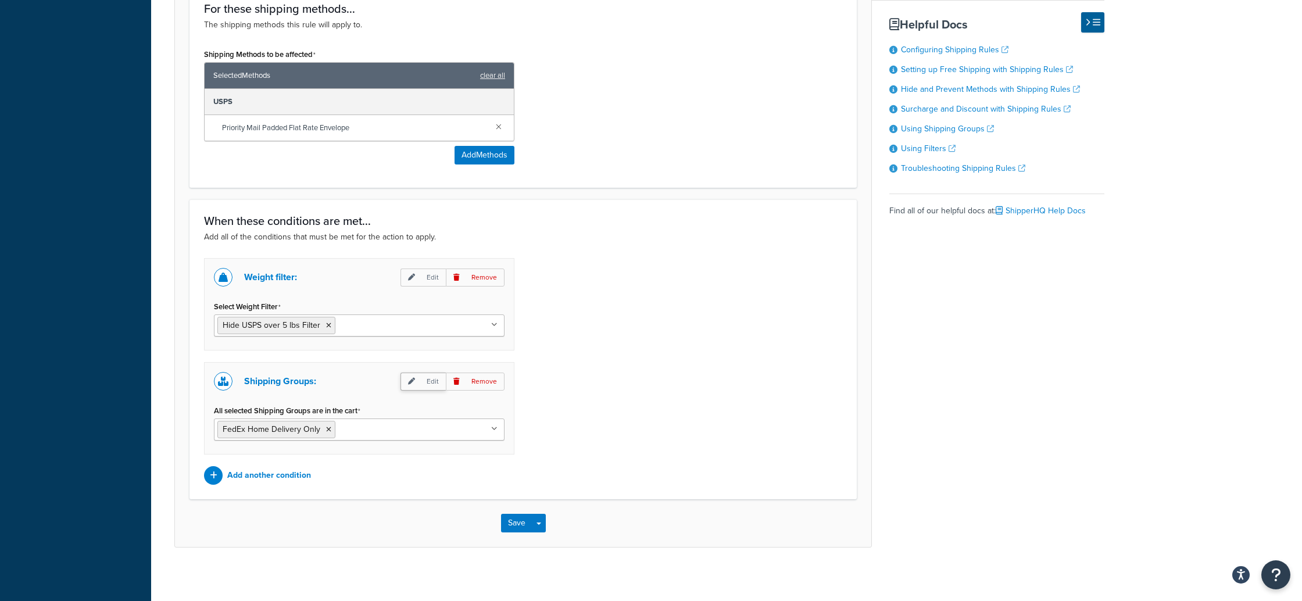
click at [430, 374] on p "Edit" at bounding box center [423, 382] width 45 height 18
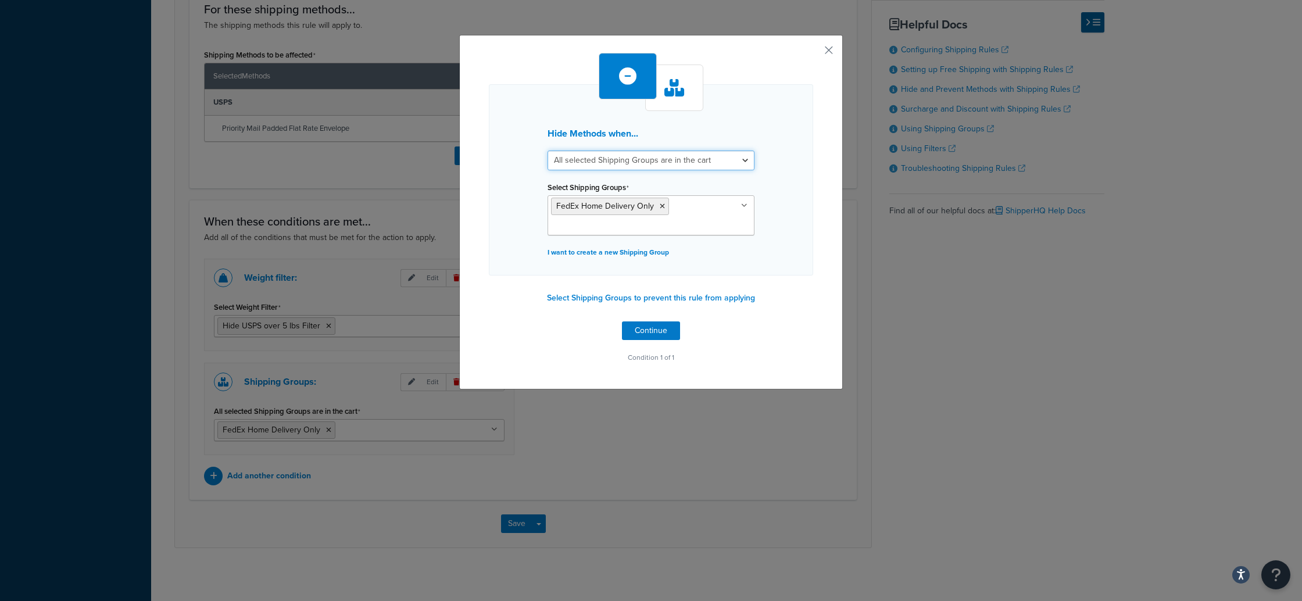
click at [733, 159] on select "All selected Shipping Groups are in the cart Any selected Shipping Groups are i…" at bounding box center [651, 161] width 207 height 20
click at [813, 53] on button "button" at bounding box center [811, 54] width 3 height 3
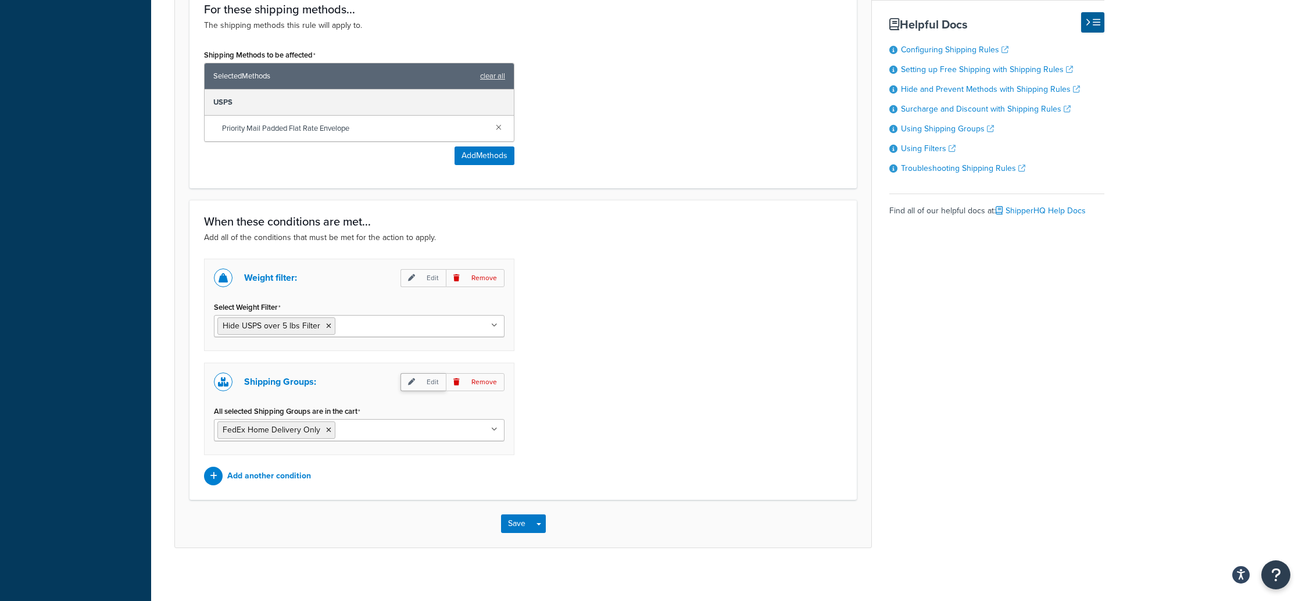
click at [419, 381] on p "Edit" at bounding box center [423, 382] width 45 height 18
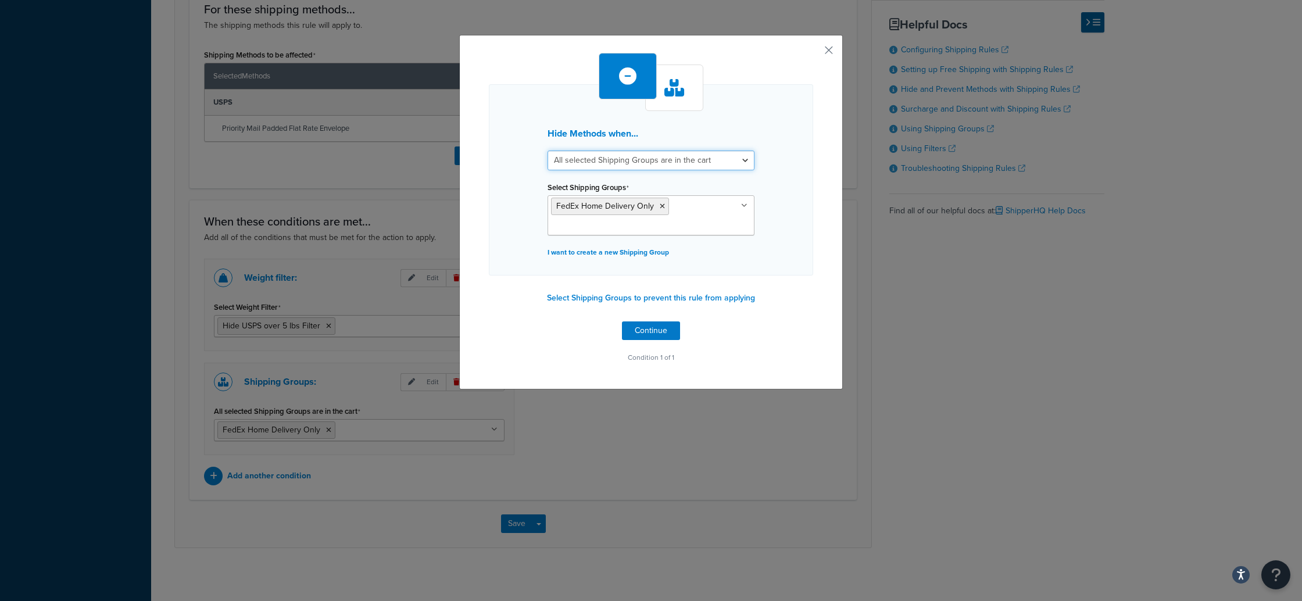
click at [744, 159] on select "All selected Shipping Groups are in the cart Any selected Shipping Groups are i…" at bounding box center [651, 161] width 207 height 20
select select "any"
click at [548, 151] on select "All selected Shipping Groups are in the cart Any selected Shipping Groups are i…" at bounding box center [651, 161] width 207 height 20
click at [667, 331] on button "Continue" at bounding box center [651, 330] width 58 height 19
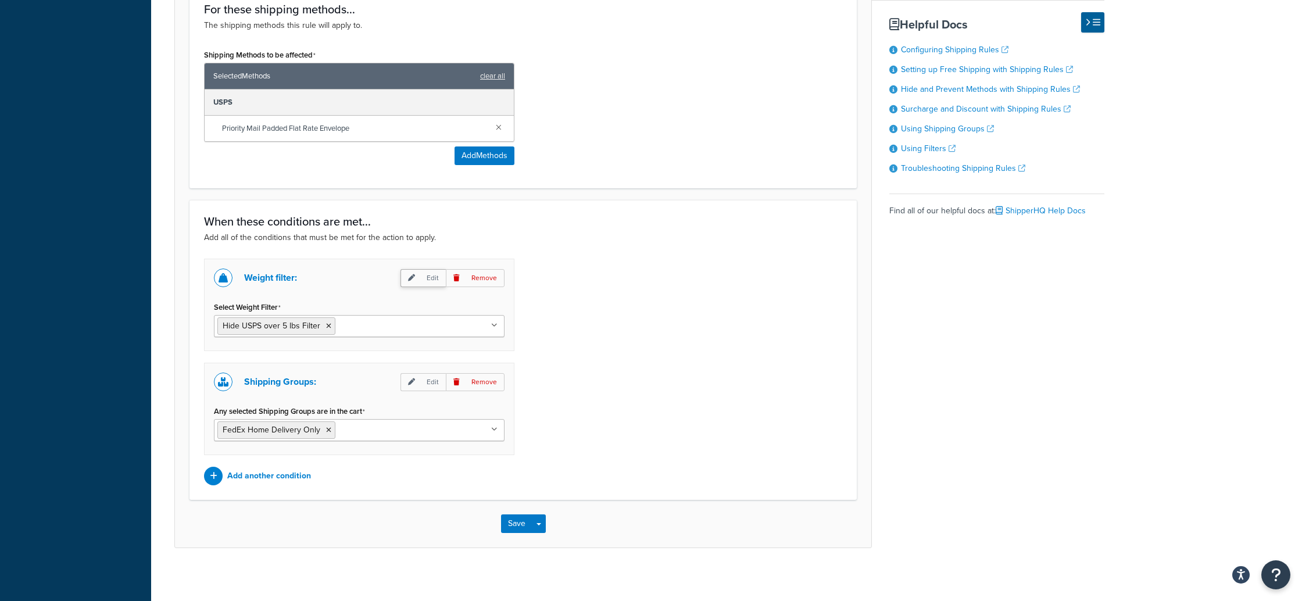
click at [433, 277] on p "Edit" at bounding box center [423, 278] width 45 height 18
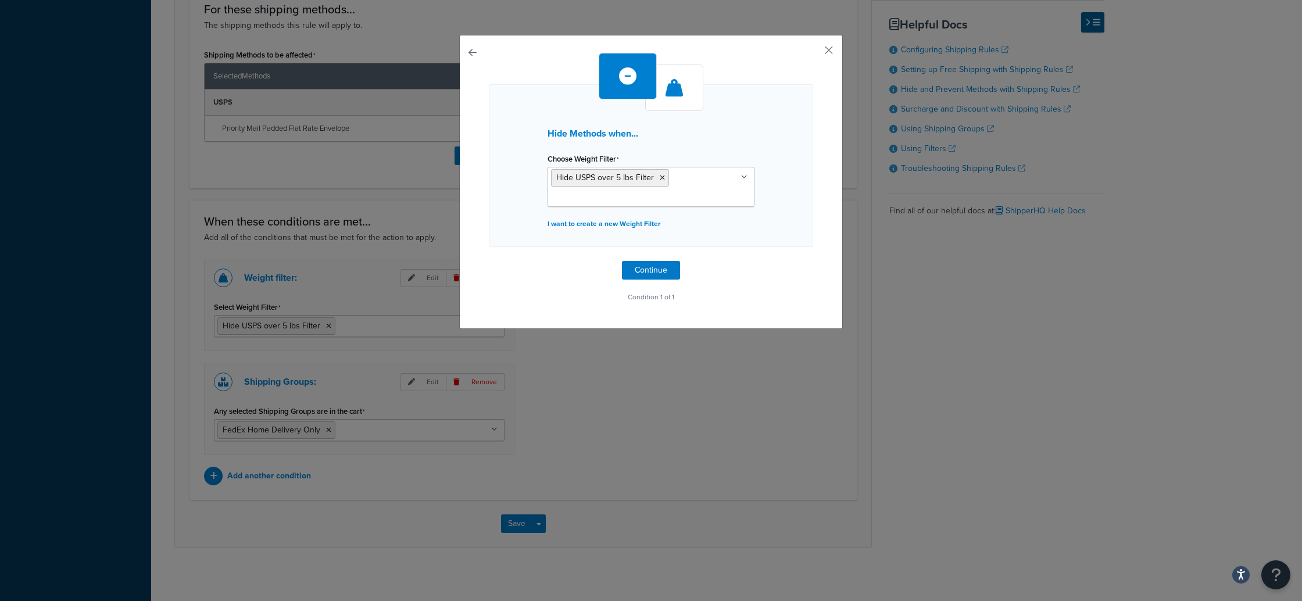
click at [431, 278] on div "Hide Methods when... Choose Weight Filter Hide USPS over 5 lbs Filter Weight ≥ …" at bounding box center [651, 300] width 1302 height 601
click at [813, 281] on div "Hide Methods when... Choose Weight Filter Hide USPS over 5 lbs Filter Weight ≥ …" at bounding box center [651, 179] width 324 height 252
click at [651, 271] on button "Continue" at bounding box center [651, 270] width 58 height 19
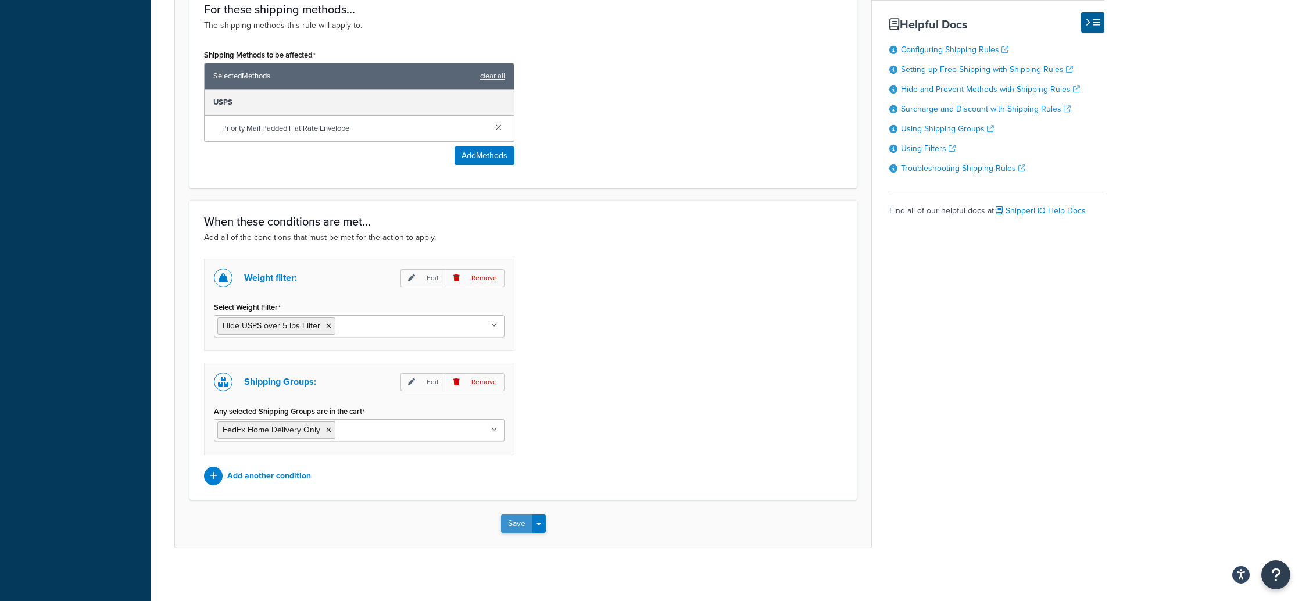
click at [516, 522] on button "Save" at bounding box center [516, 524] width 31 height 19
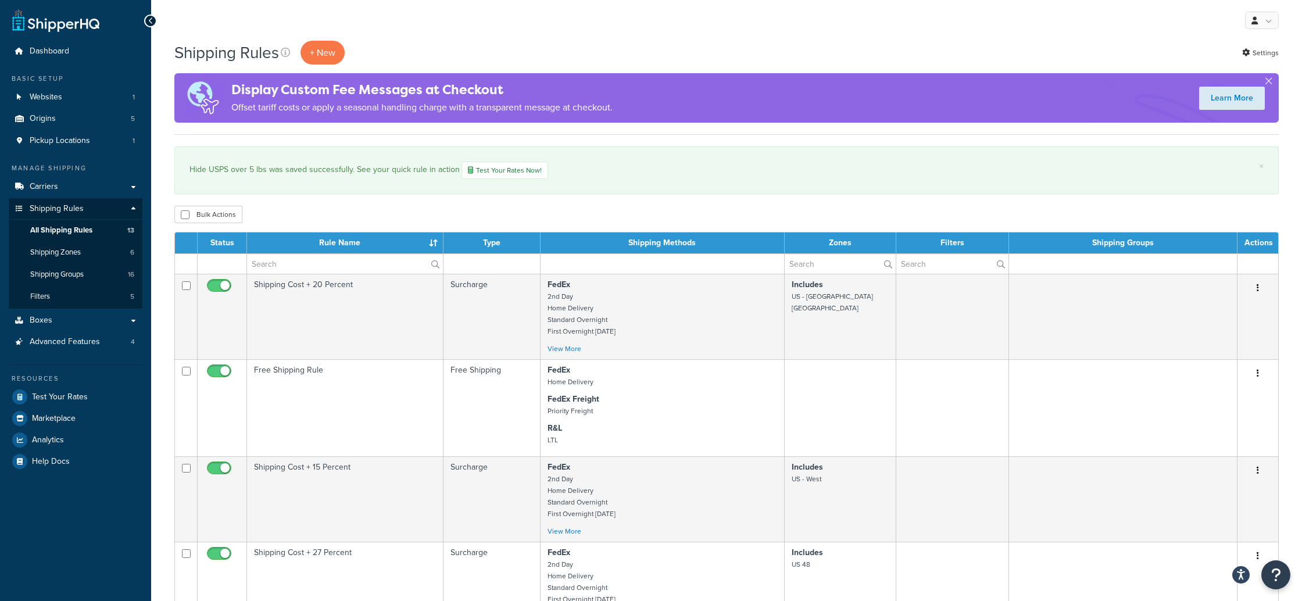
scroll to position [3, 0]
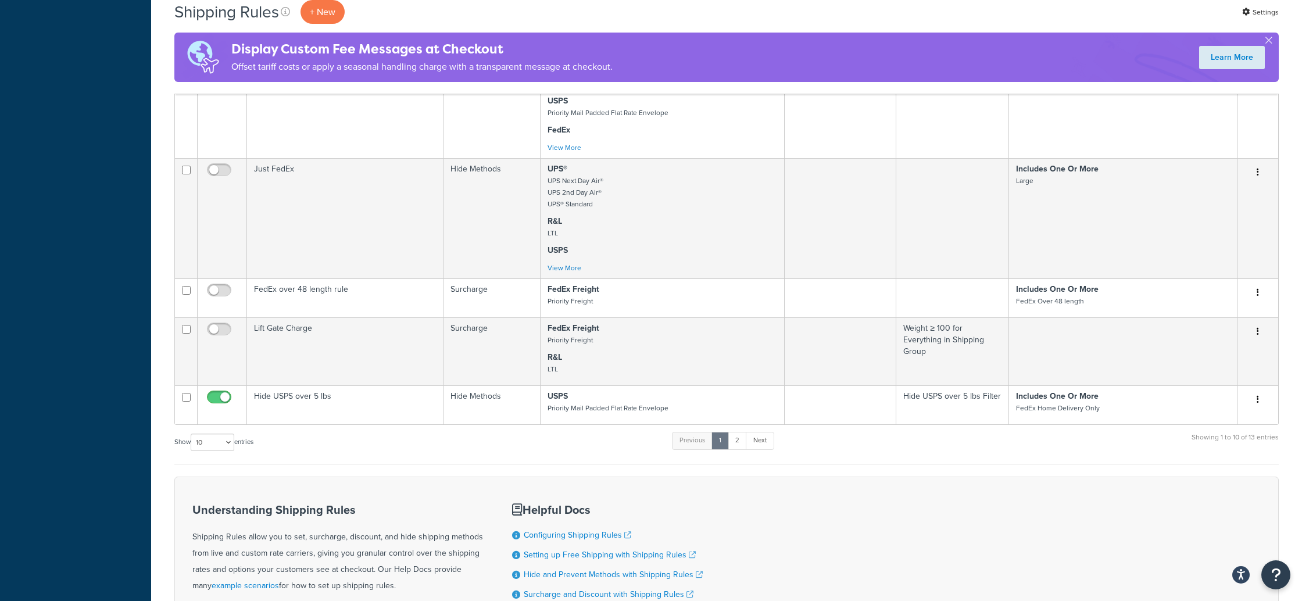
scroll to position [694, 0]
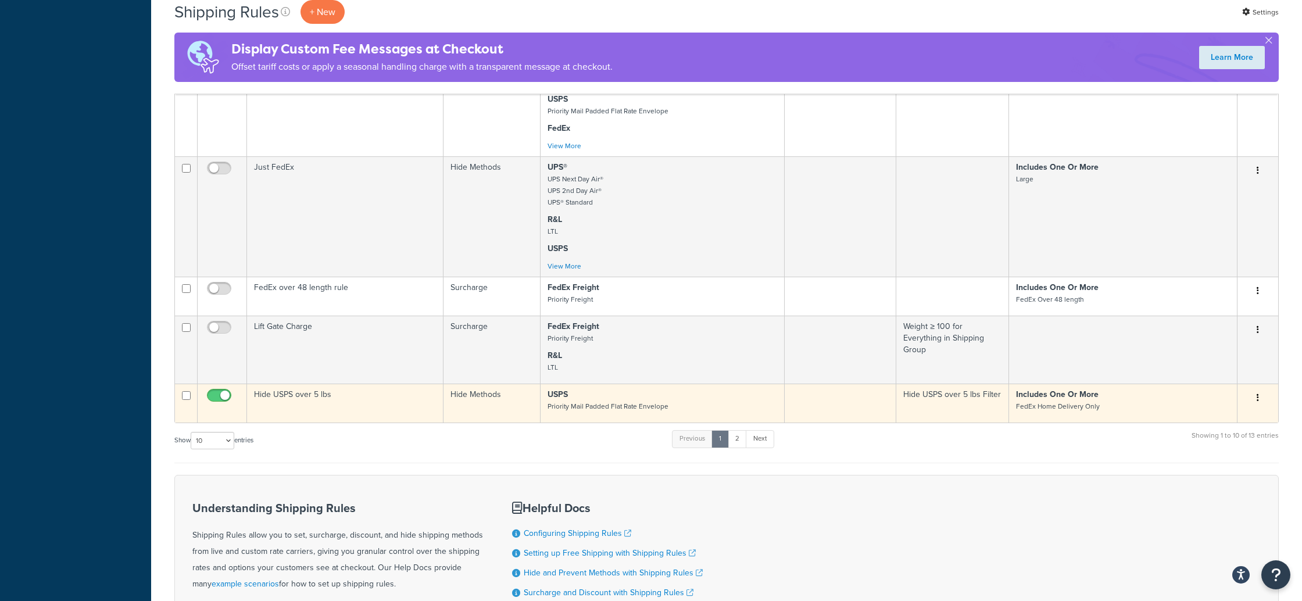
click at [1260, 399] on button "button" at bounding box center [1258, 398] width 16 height 19
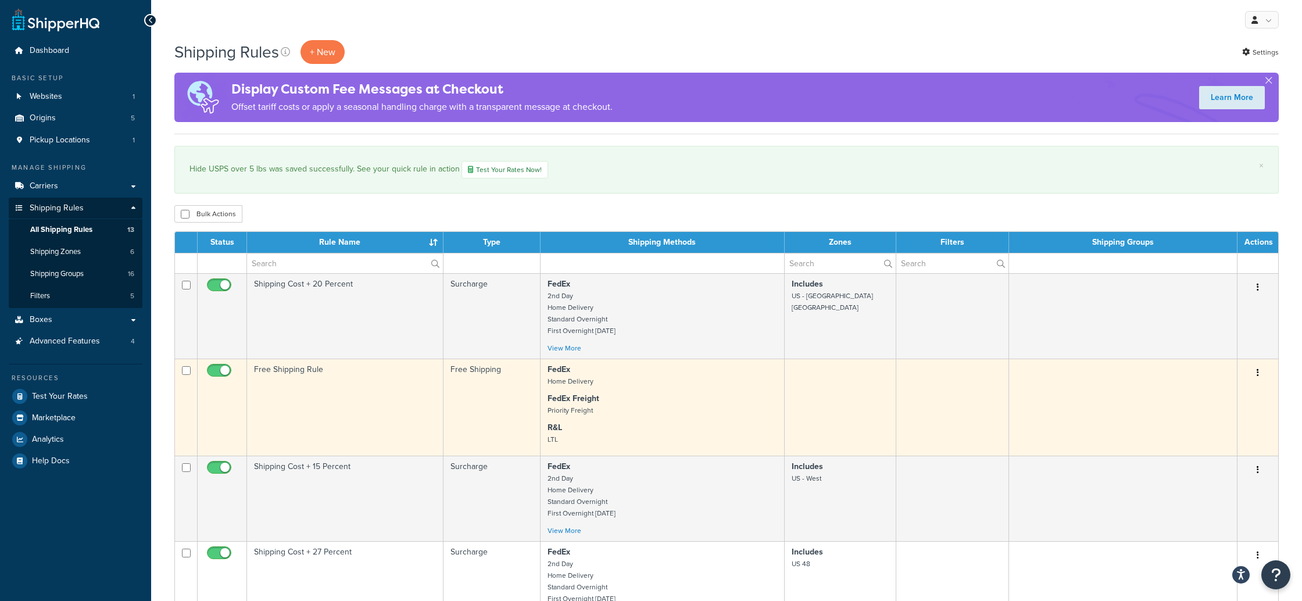
scroll to position [2, 0]
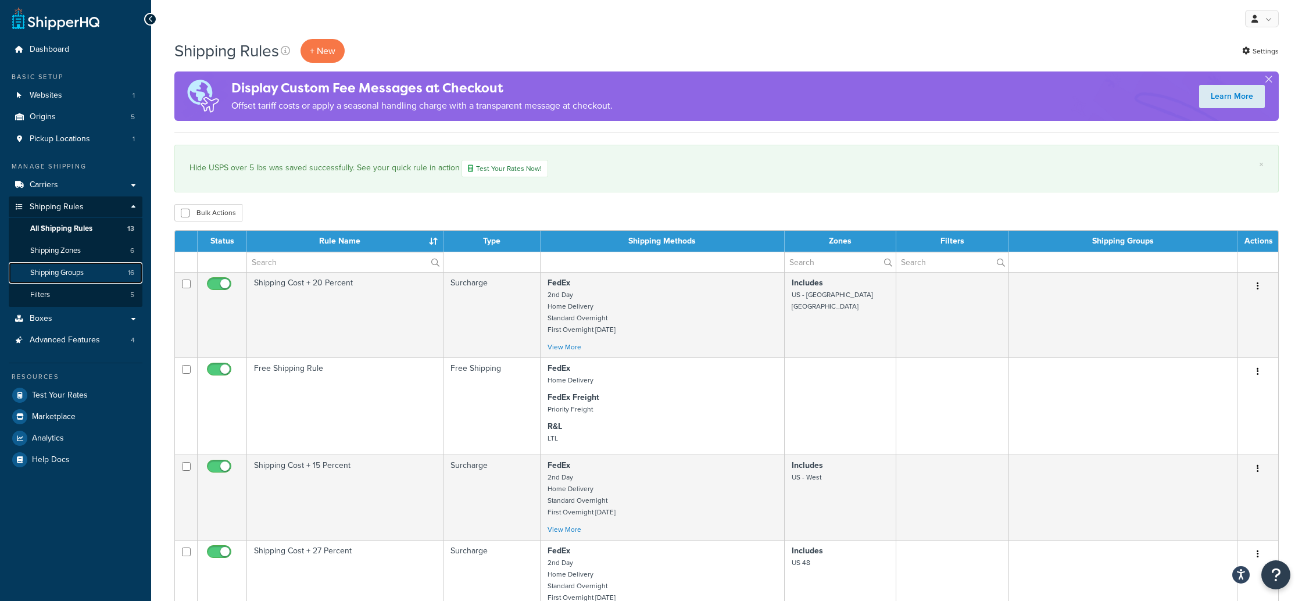
click at [62, 273] on span "Shipping Groups" at bounding box center [56, 273] width 53 height 10
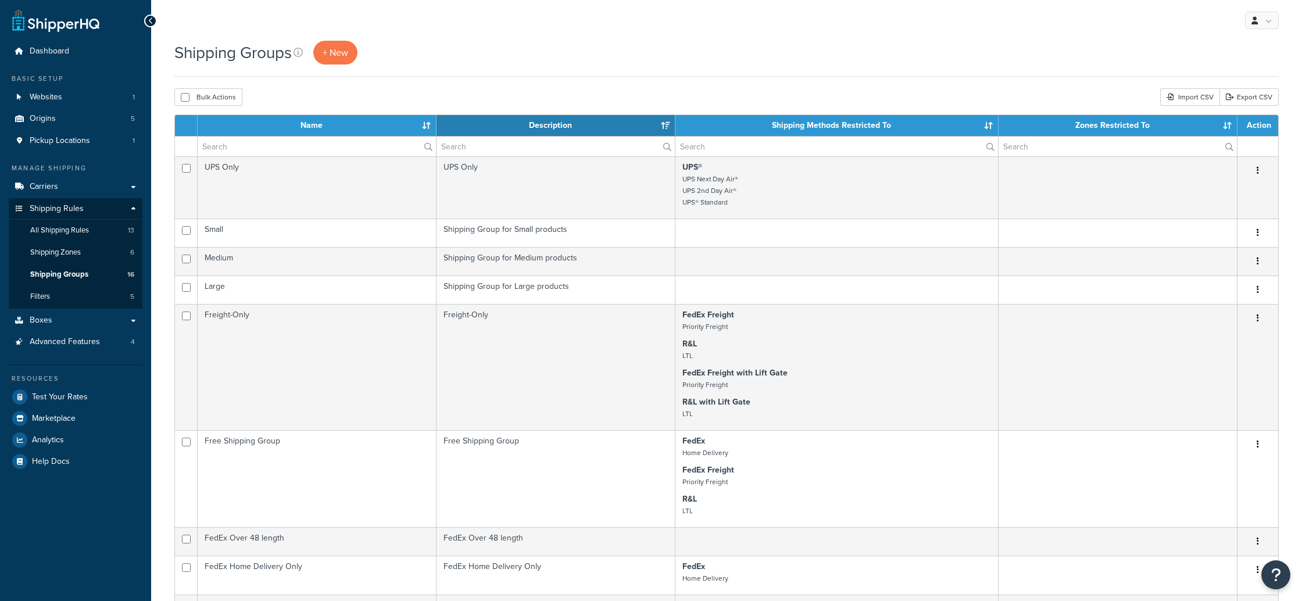
select select "15"
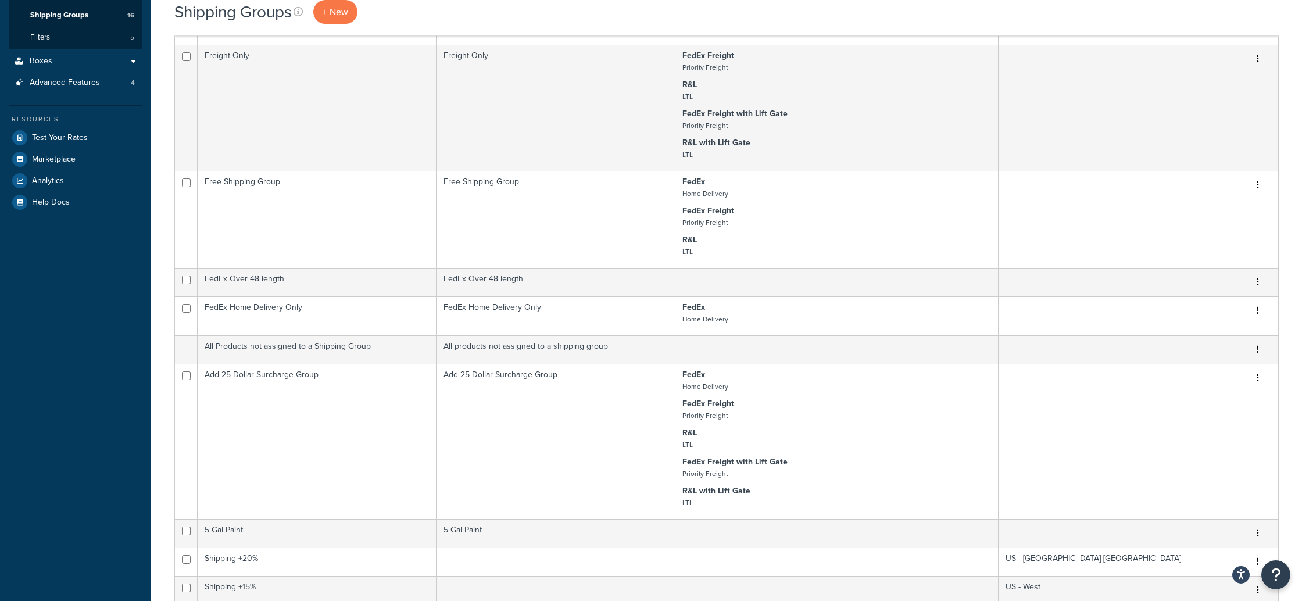
scroll to position [260, 0]
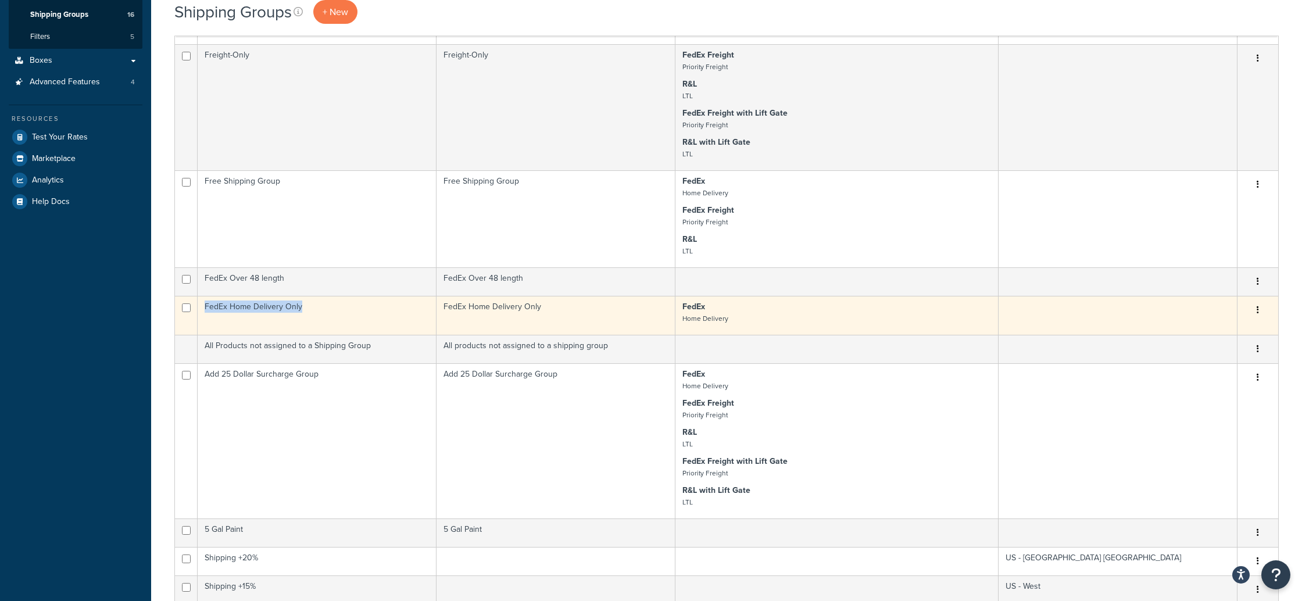
drag, startPoint x: 308, startPoint y: 308, endPoint x: 206, endPoint y: 310, distance: 101.8
click at [206, 310] on td "FedEx Home Delivery Only" at bounding box center [317, 315] width 239 height 39
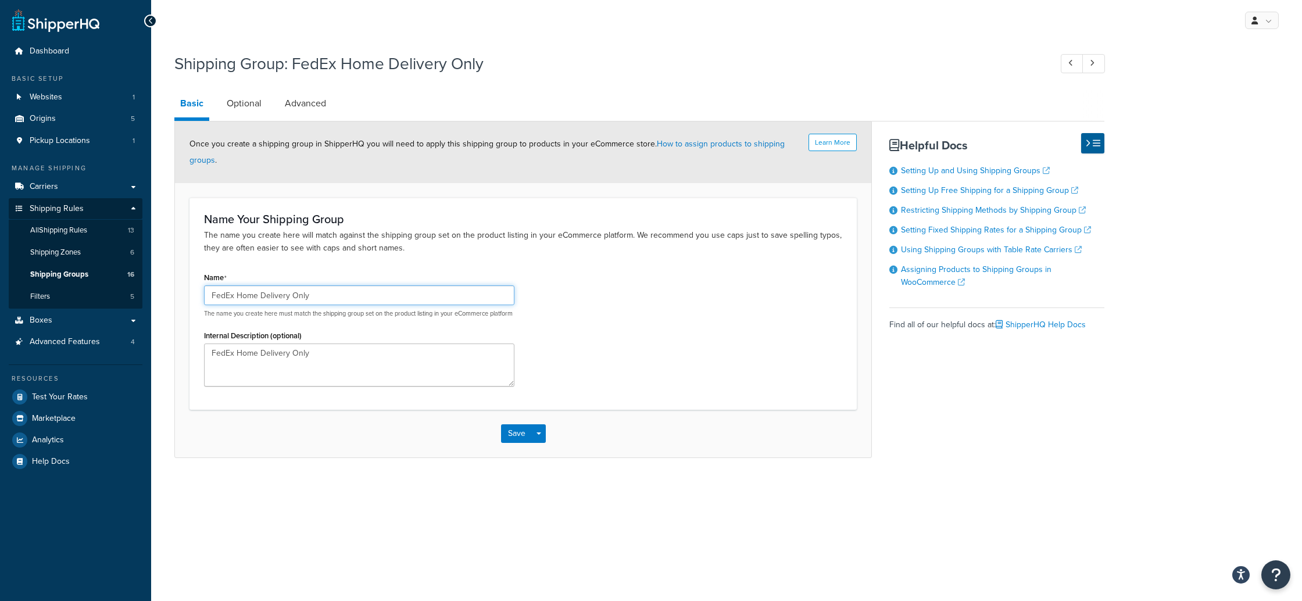
drag, startPoint x: 340, startPoint y: 299, endPoint x: 202, endPoint y: 296, distance: 137.2
click at [202, 296] on div "Name FedEx Home Delivery Only The name you create here must match the shipping …" at bounding box center [359, 332] width 328 height 126
click at [1080, 487] on div "Shipping Group: FedEx Home Delivery Only Basic Optional Advanced Learn More Onc…" at bounding box center [726, 267] width 1151 height 441
click at [243, 103] on link "Optional" at bounding box center [244, 104] width 47 height 28
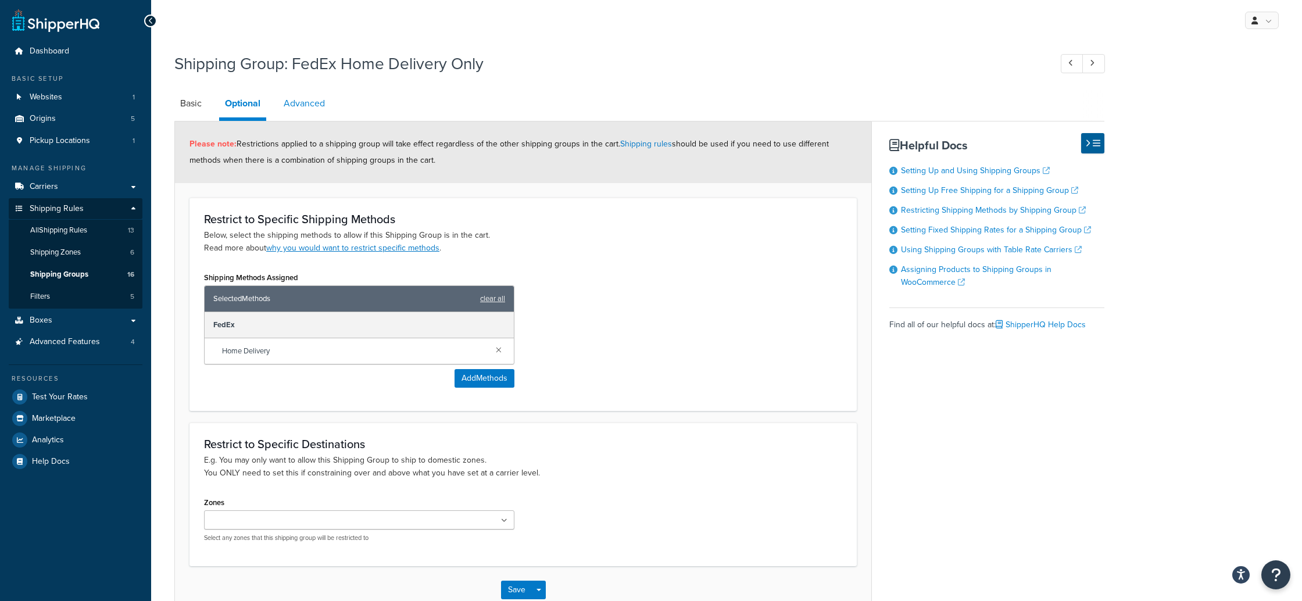
click at [291, 102] on link "Advanced" at bounding box center [304, 104] width 53 height 28
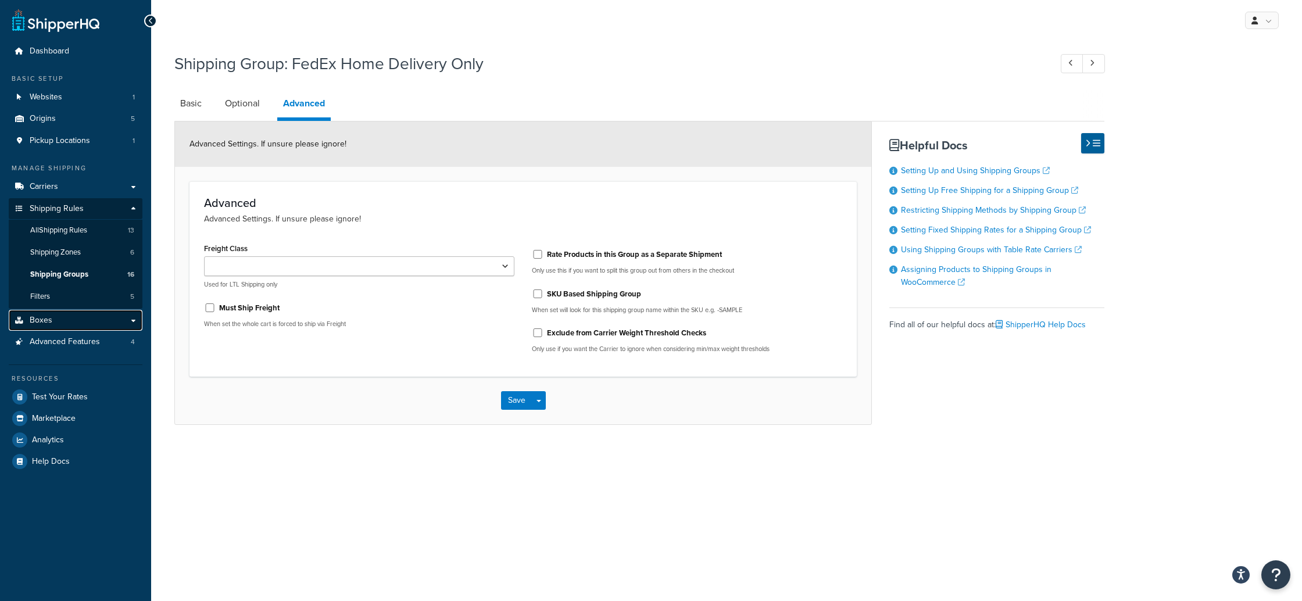
click at [61, 321] on link "Boxes" at bounding box center [76, 321] width 134 height 22
click at [244, 104] on link "Optional" at bounding box center [242, 104] width 47 height 28
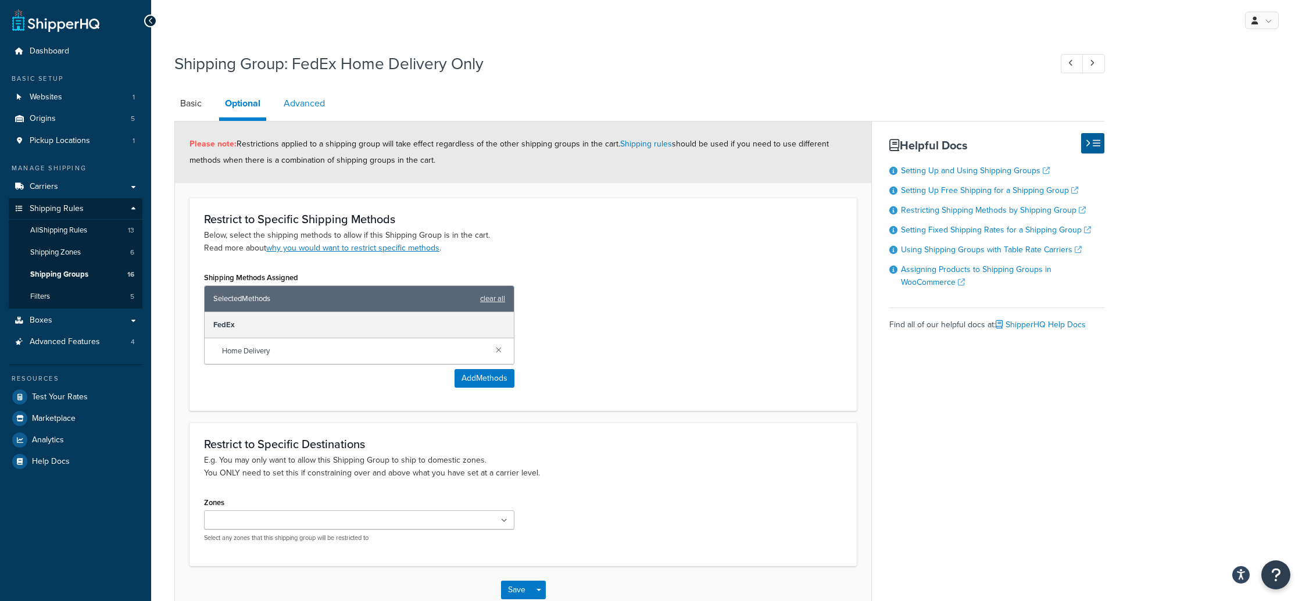
click at [301, 103] on link "Advanced" at bounding box center [304, 104] width 53 height 28
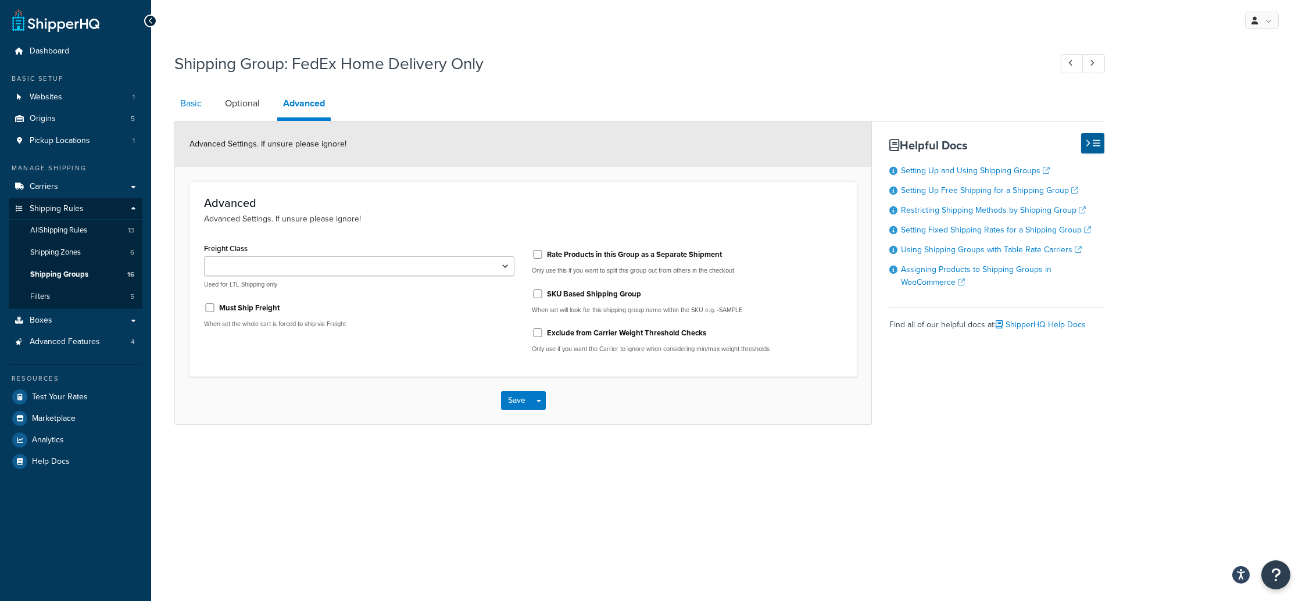
click at [195, 103] on link "Basic" at bounding box center [190, 104] width 33 height 28
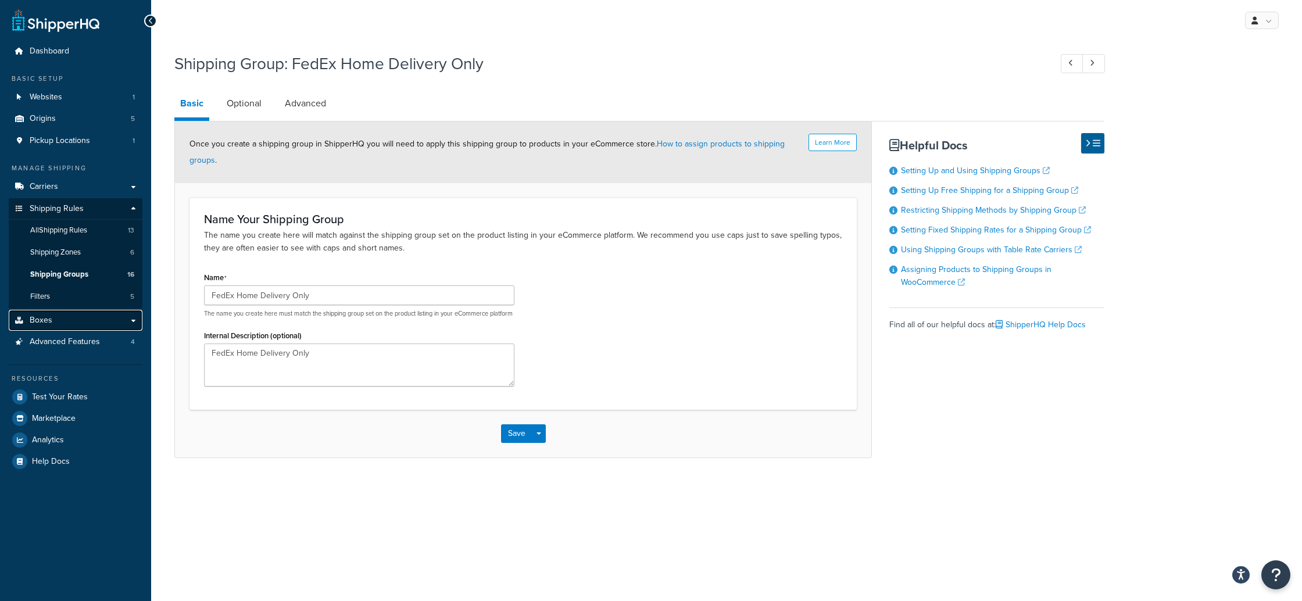
click at [79, 321] on link "Boxes" at bounding box center [76, 321] width 134 height 22
click at [520, 443] on button "Save" at bounding box center [516, 433] width 31 height 19
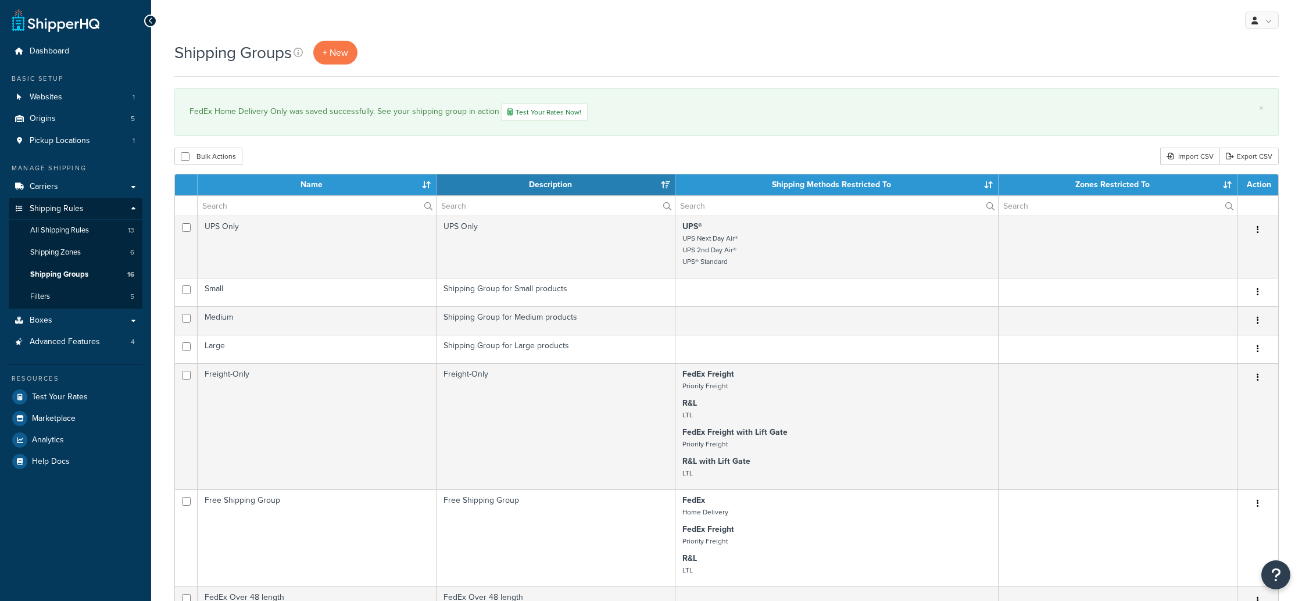
select select "15"
click at [40, 319] on span "Boxes" at bounding box center [41, 321] width 23 height 10
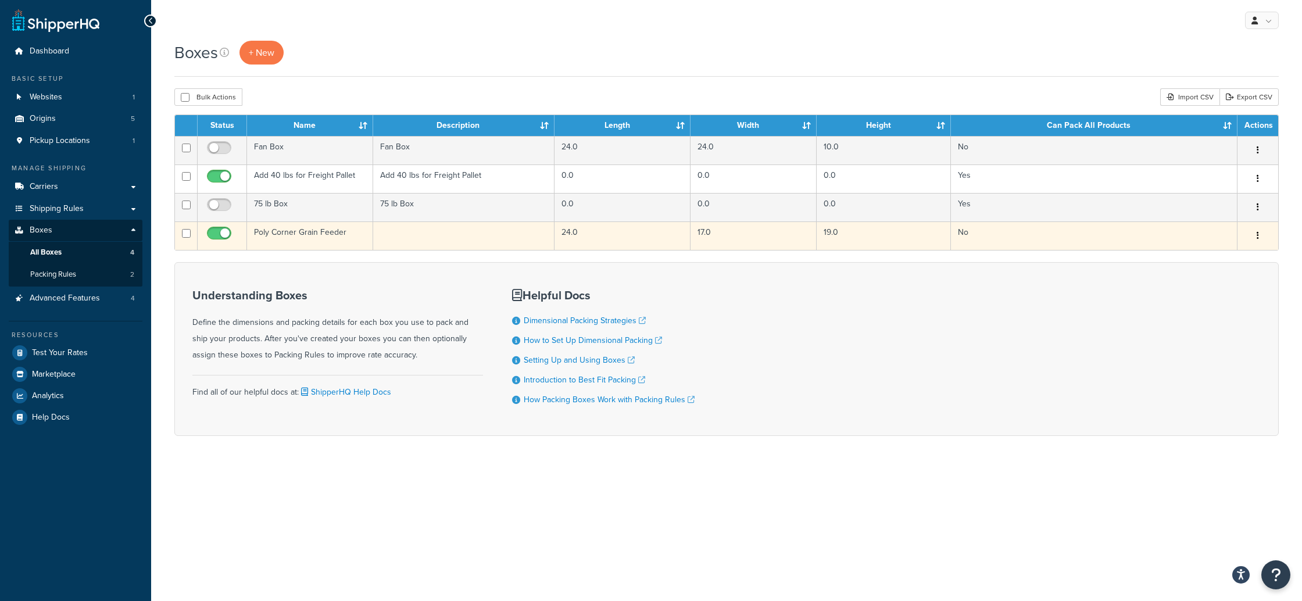
click at [1257, 236] on button "button" at bounding box center [1258, 236] width 16 height 19
click at [1198, 259] on link "Edit" at bounding box center [1220, 258] width 92 height 24
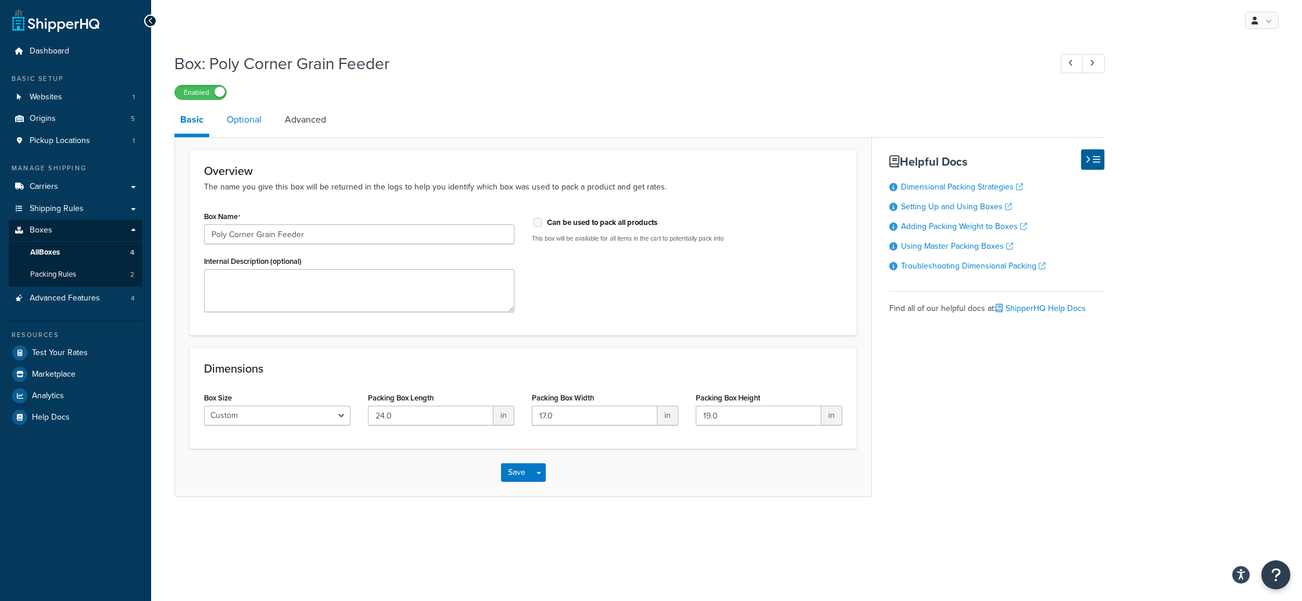
click at [240, 120] on link "Optional" at bounding box center [244, 120] width 47 height 28
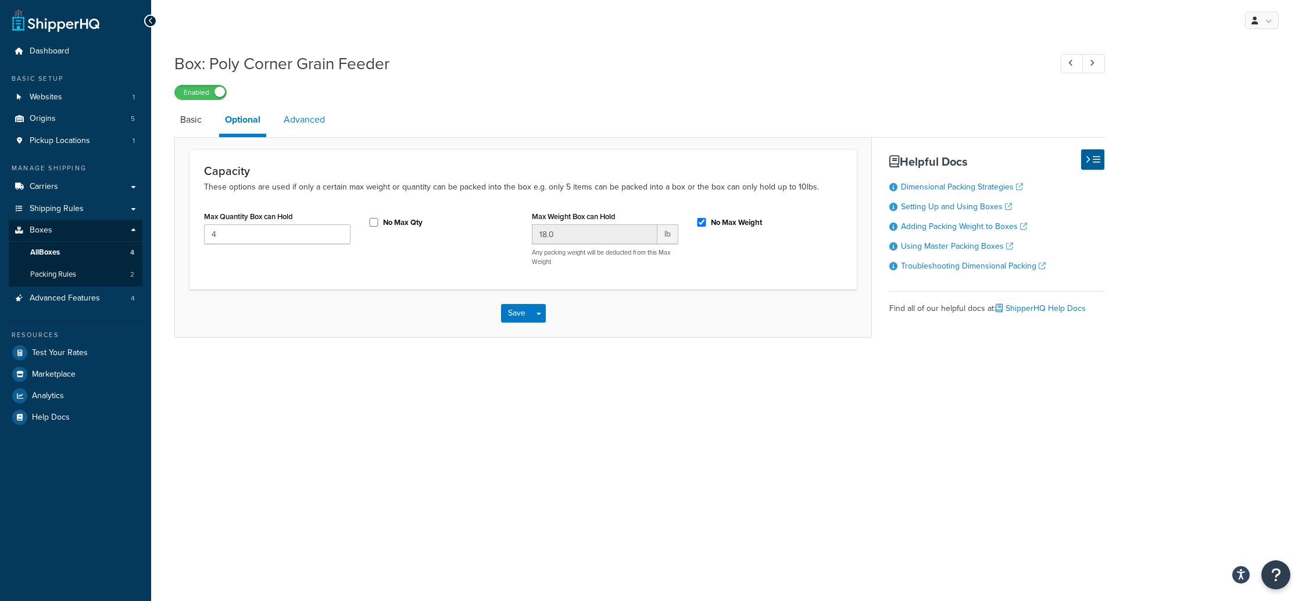
click at [313, 118] on link "Advanced" at bounding box center [304, 120] width 53 height 28
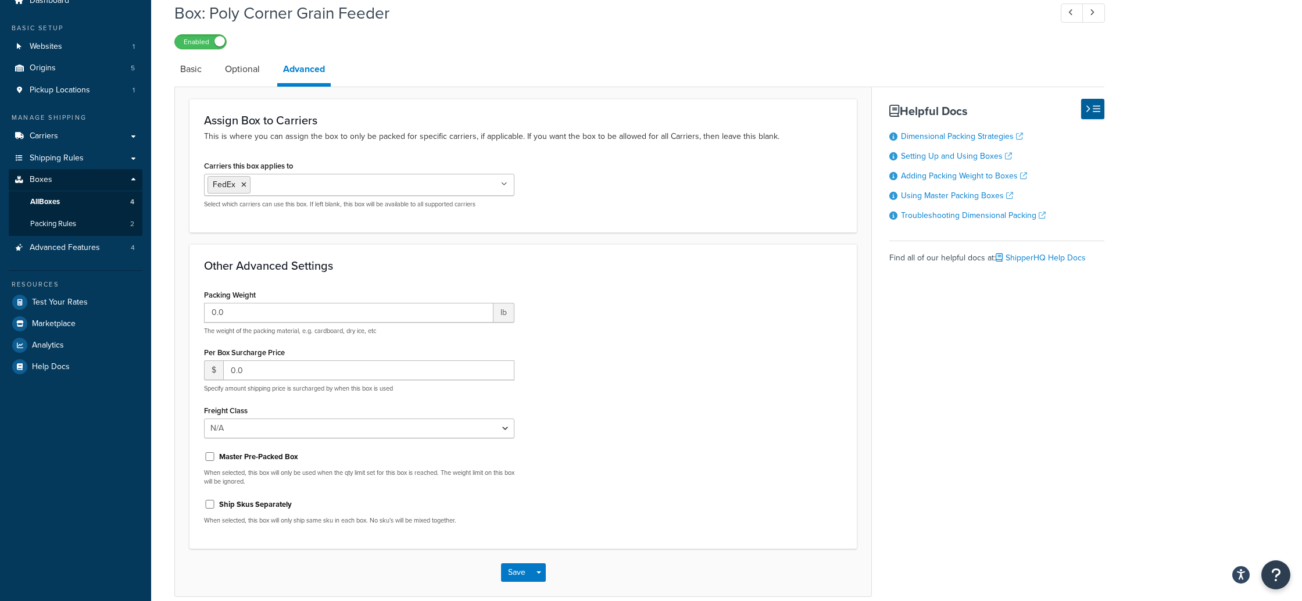
scroll to position [47, 0]
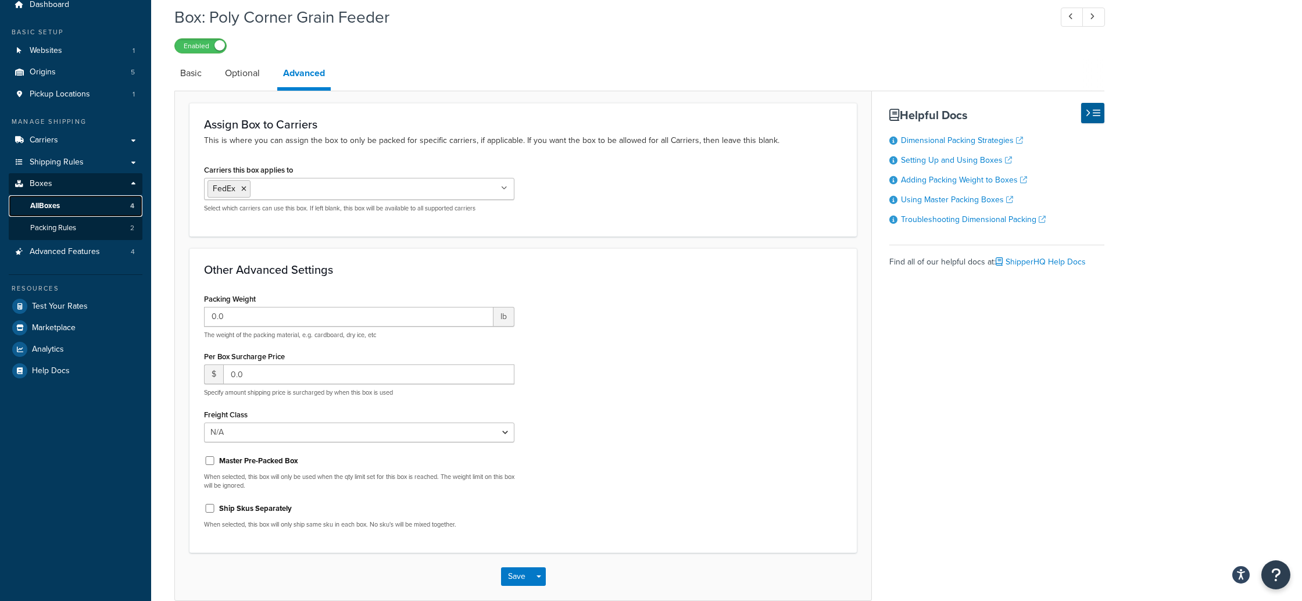
click at [36, 205] on span "All Boxes" at bounding box center [45, 206] width 30 height 10
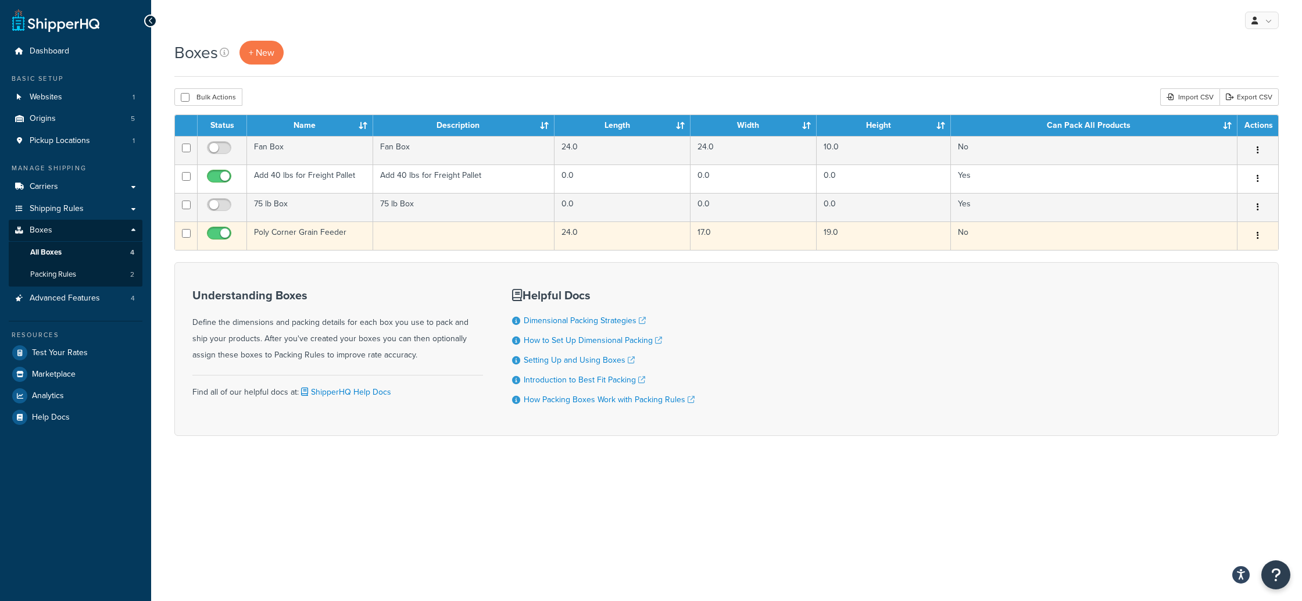
click at [1250, 235] on button "button" at bounding box center [1258, 236] width 16 height 19
click at [1199, 260] on link "Edit" at bounding box center [1220, 258] width 92 height 24
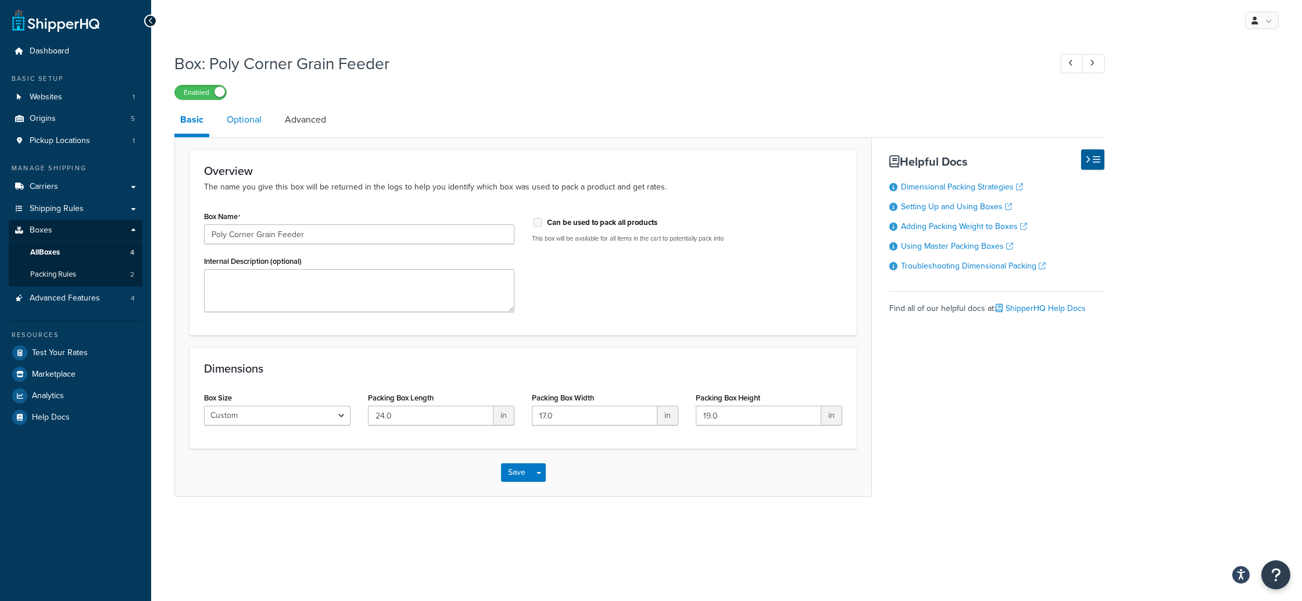
drag, startPoint x: 245, startPoint y: 116, endPoint x: 259, endPoint y: 117, distance: 14.0
click at [245, 116] on link "Optional" at bounding box center [244, 120] width 47 height 28
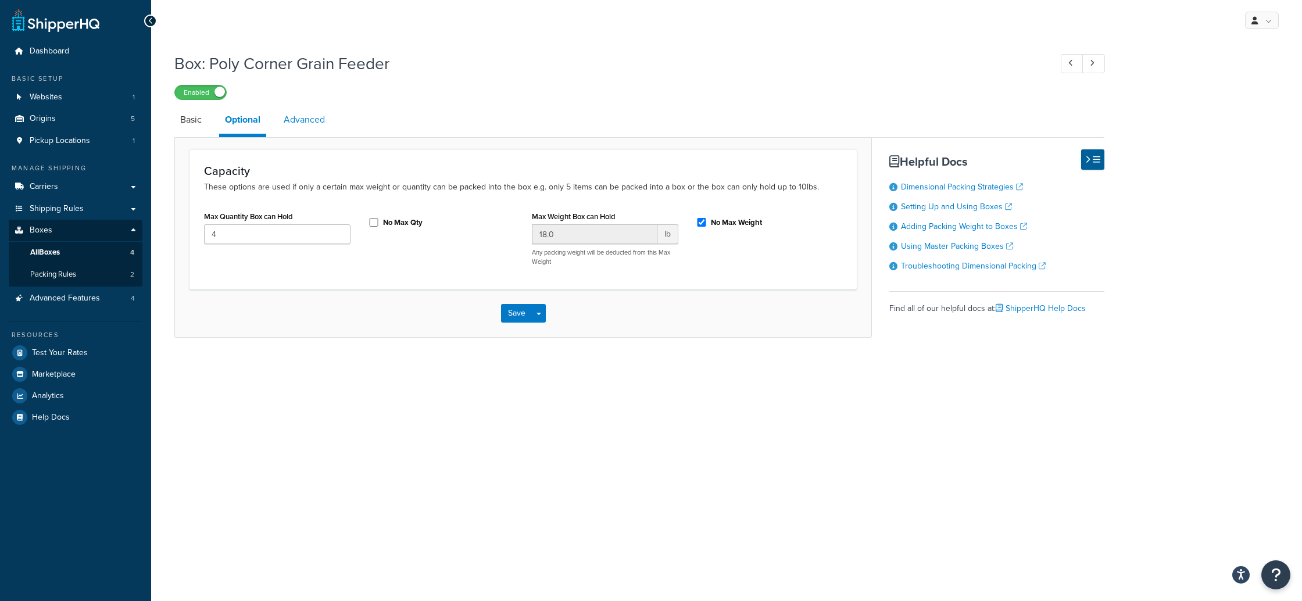
click at [302, 119] on link "Advanced" at bounding box center [304, 120] width 53 height 28
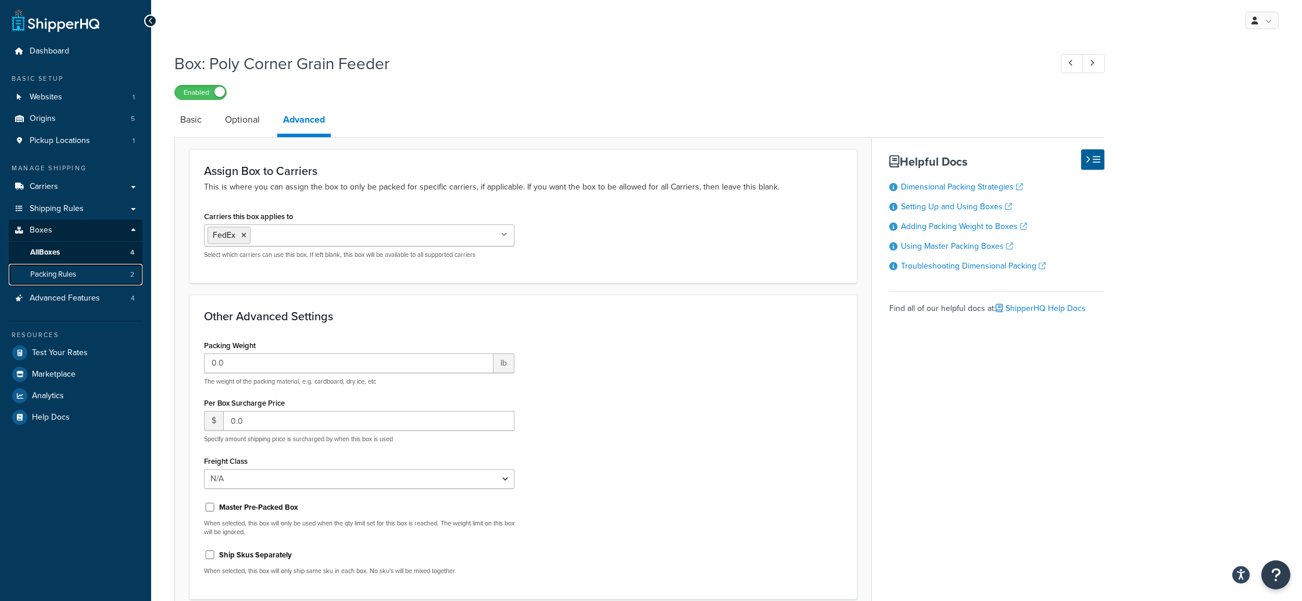
click at [81, 275] on link "Packing Rules 2" at bounding box center [76, 275] width 134 height 22
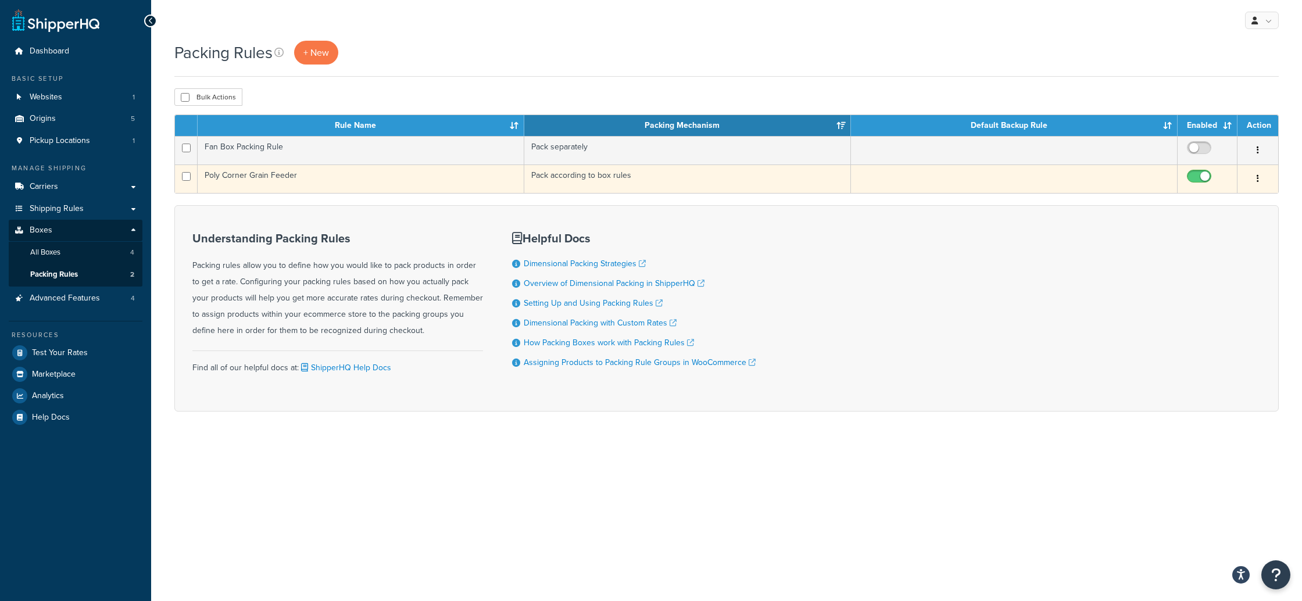
click at [1259, 180] on button "button" at bounding box center [1258, 179] width 16 height 19
click at [1196, 200] on link "Edit" at bounding box center [1211, 203] width 92 height 24
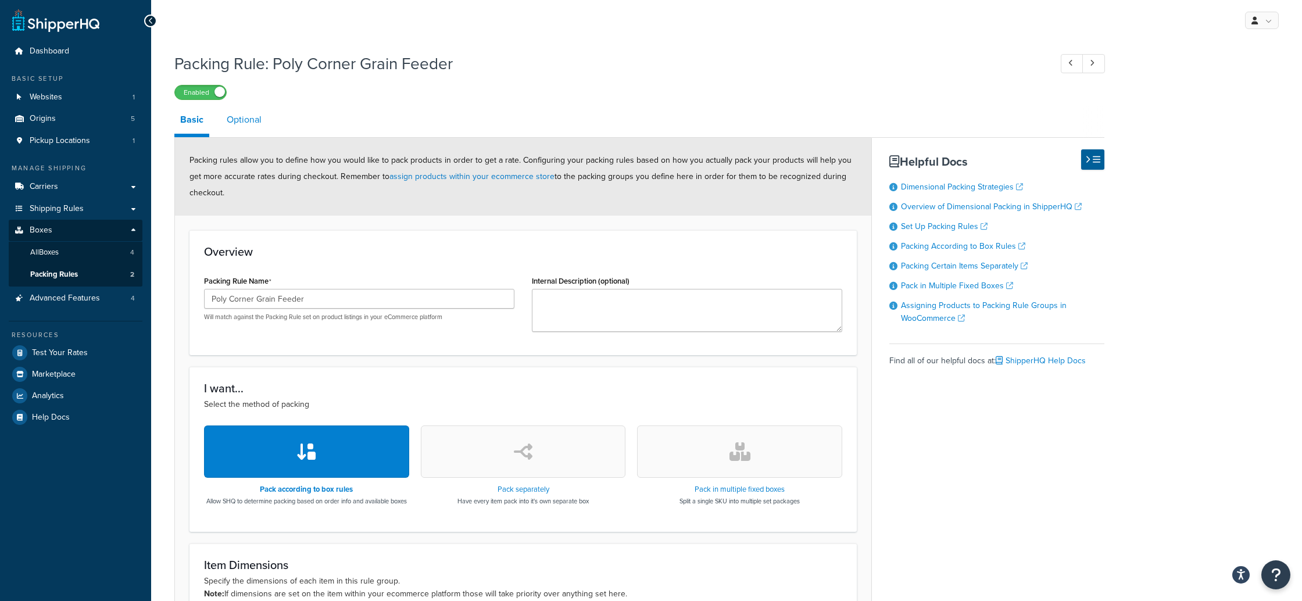
click at [240, 119] on link "Optional" at bounding box center [244, 120] width 47 height 28
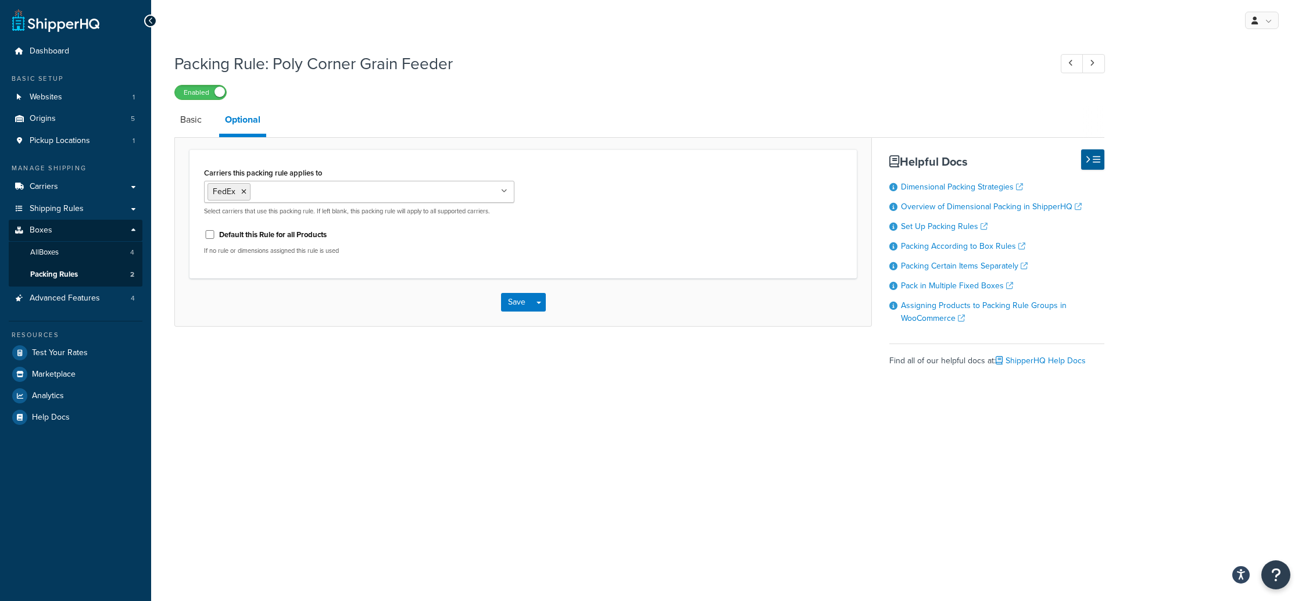
click at [242, 192] on icon at bounding box center [243, 191] width 5 height 7
click at [534, 155] on div "Carriers this packing rule applies to FedEx UPS® FedEx Freight R&L USPS Local P…" at bounding box center [523, 212] width 667 height 126
click at [513, 300] on button "Save" at bounding box center [516, 299] width 31 height 19
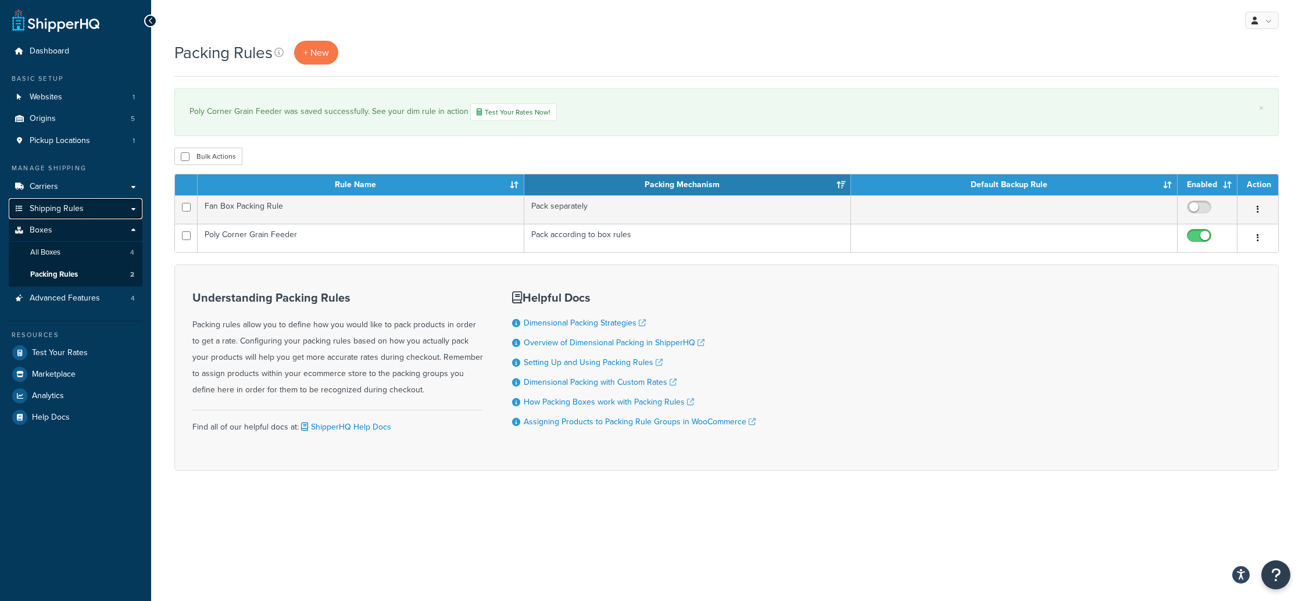
click at [57, 207] on span "Shipping Rules" at bounding box center [57, 209] width 54 height 10
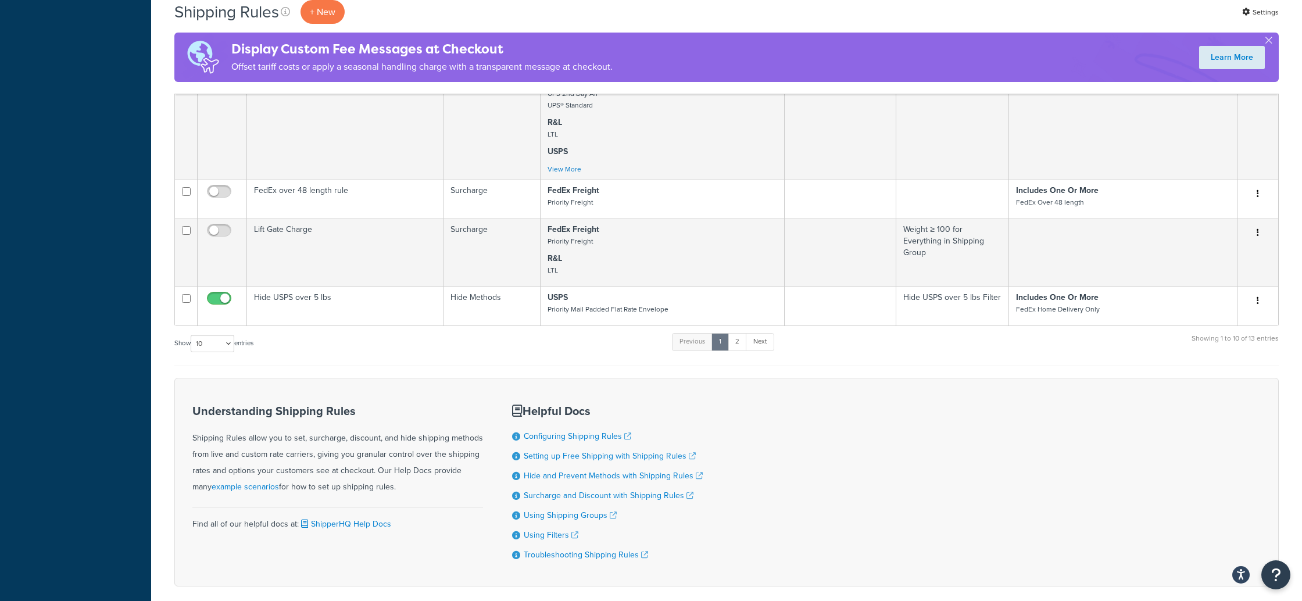
scroll to position [789, 0]
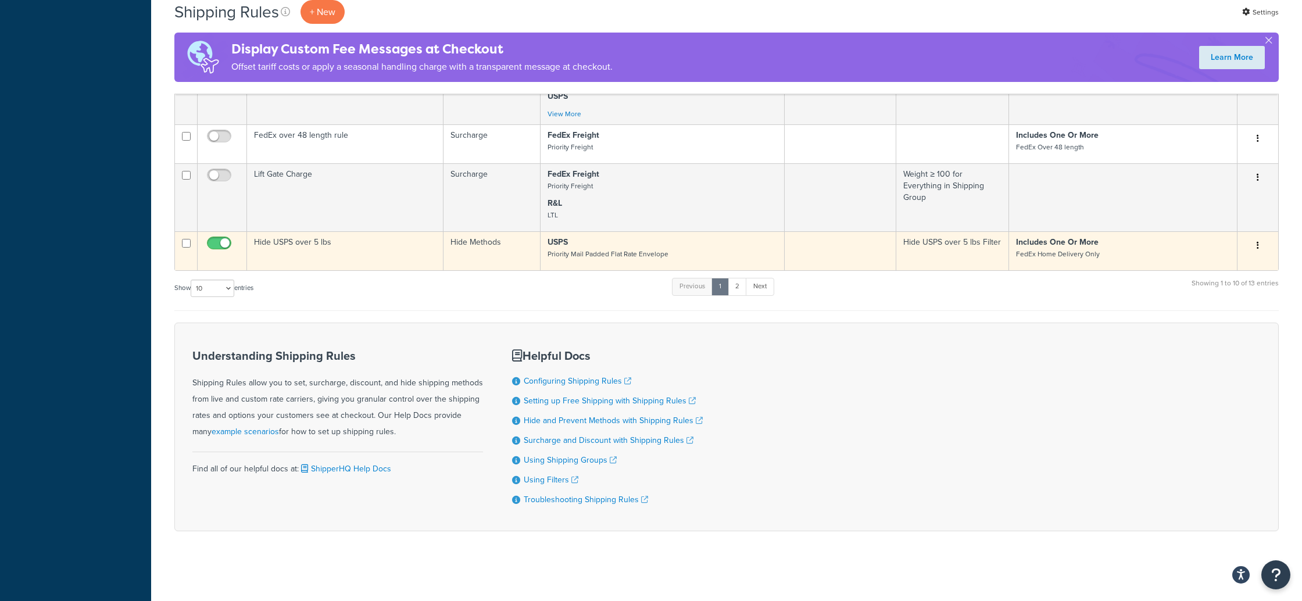
click at [1259, 241] on icon "button" at bounding box center [1258, 245] width 2 height 8
click at [1203, 267] on link "Edit" at bounding box center [1220, 268] width 92 height 24
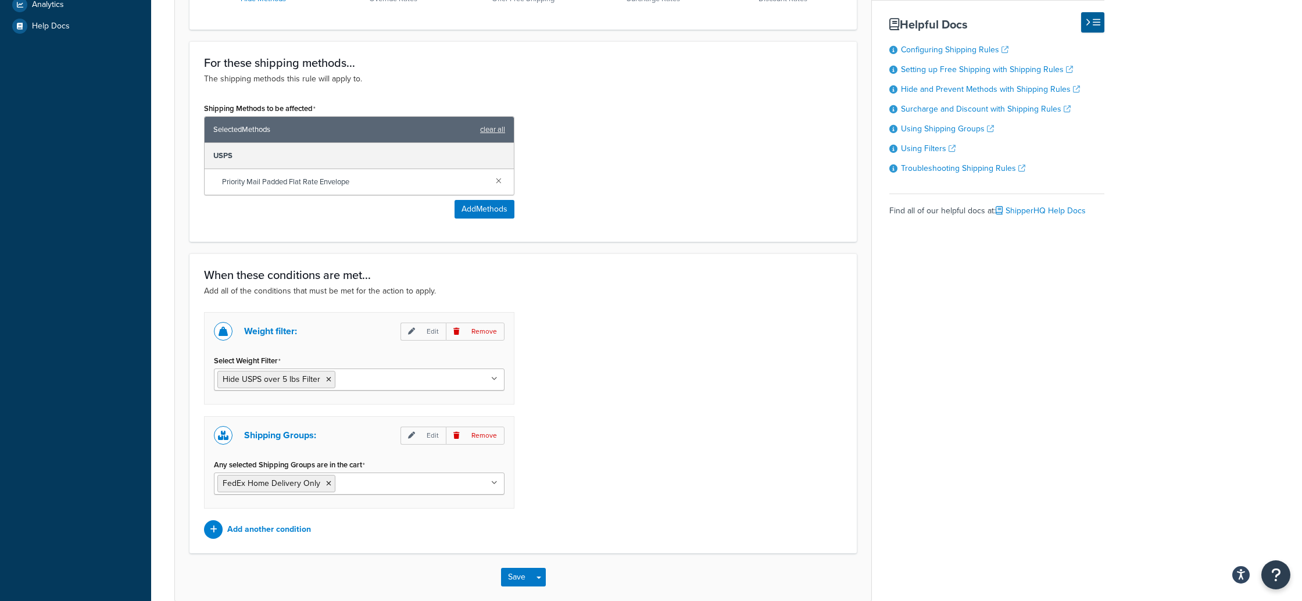
scroll to position [437, 0]
click at [435, 435] on p "Edit" at bounding box center [423, 435] width 45 height 18
select select "any"
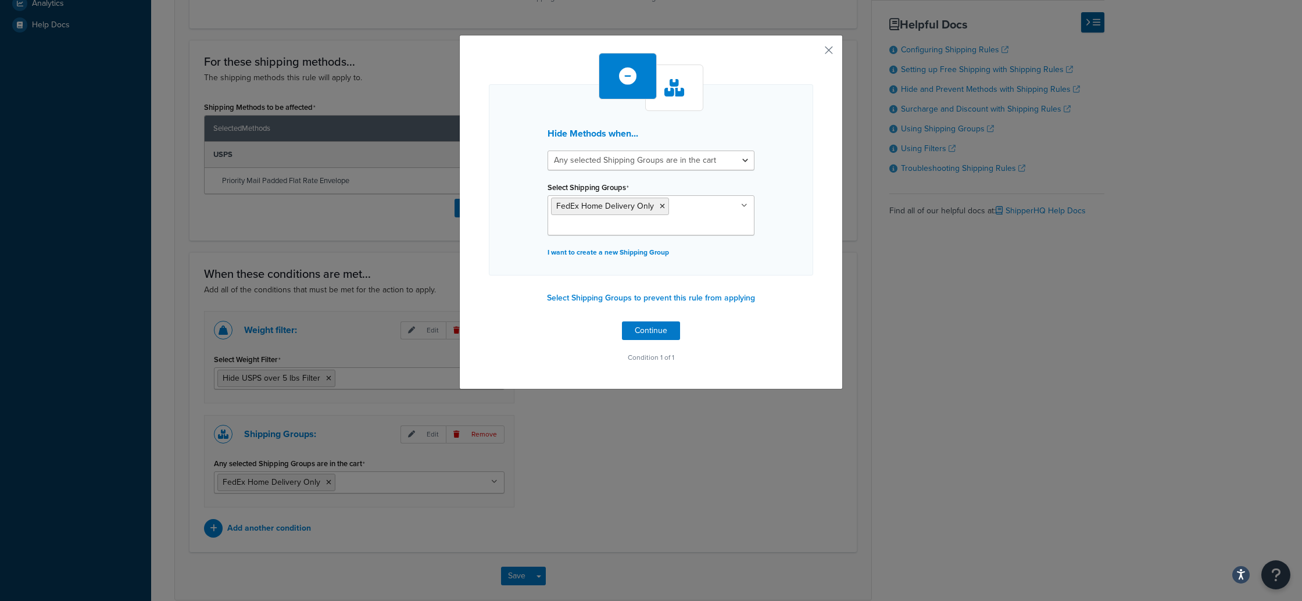
drag, startPoint x: 859, startPoint y: 473, endPoint x: 856, endPoint y: 466, distance: 6.8
click at [860, 471] on div "Hide Methods when... All selected Shipping Groups are in the cart Any selected …" at bounding box center [651, 300] width 1302 height 601
click at [658, 331] on button "Continue" at bounding box center [651, 330] width 58 height 19
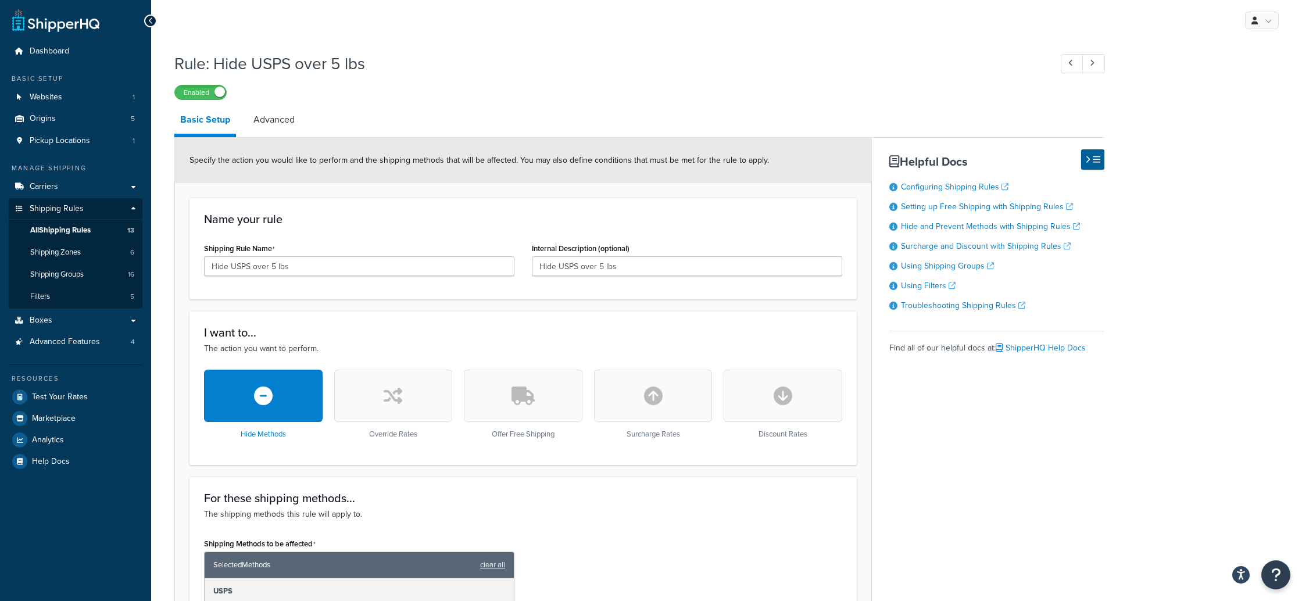
scroll to position [1, 0]
